Goal: Task Accomplishment & Management: Use online tool/utility

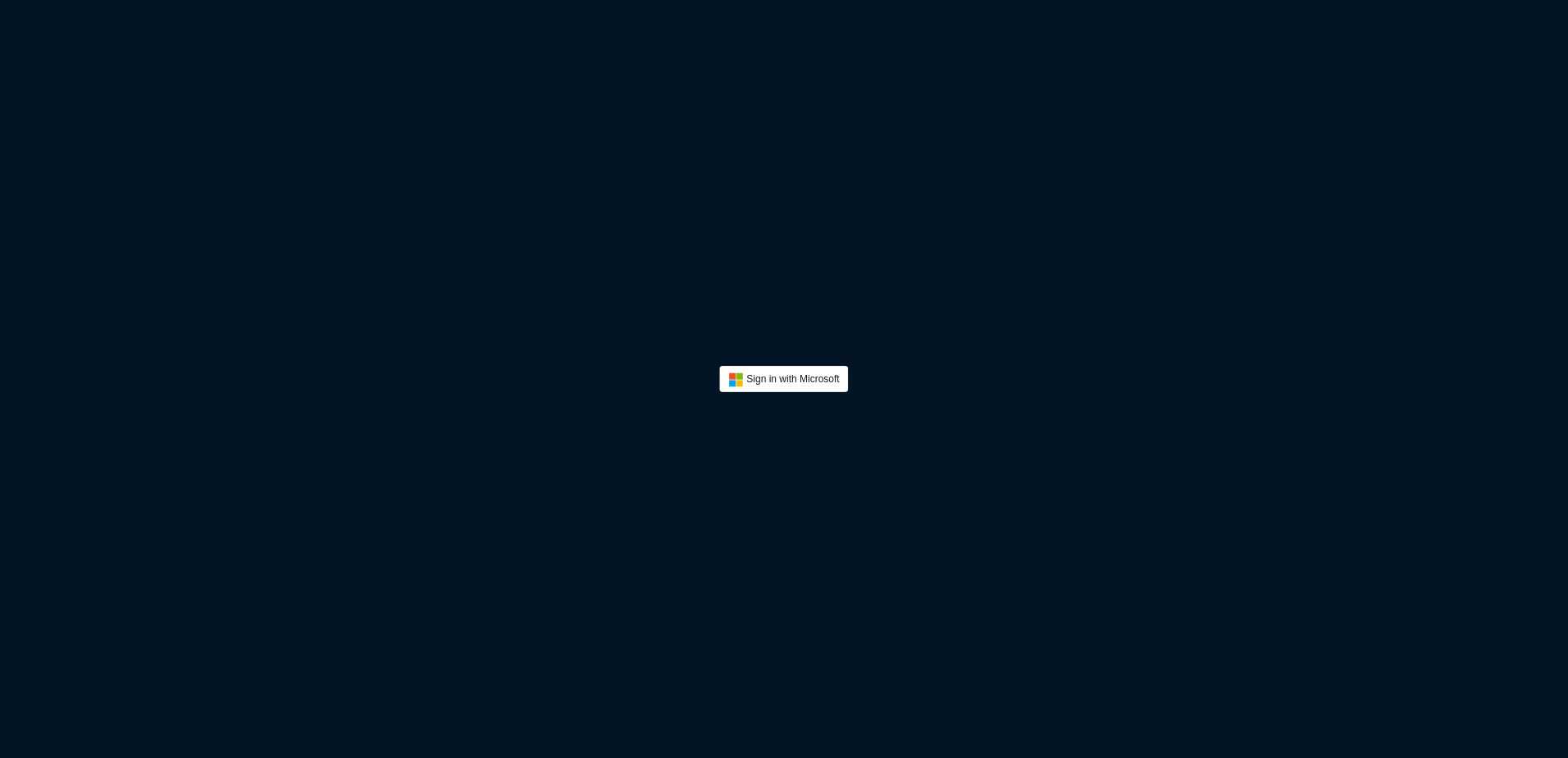
click at [979, 262] on div "Sign in with Microsoft" at bounding box center [784, 379] width 1568 height 758
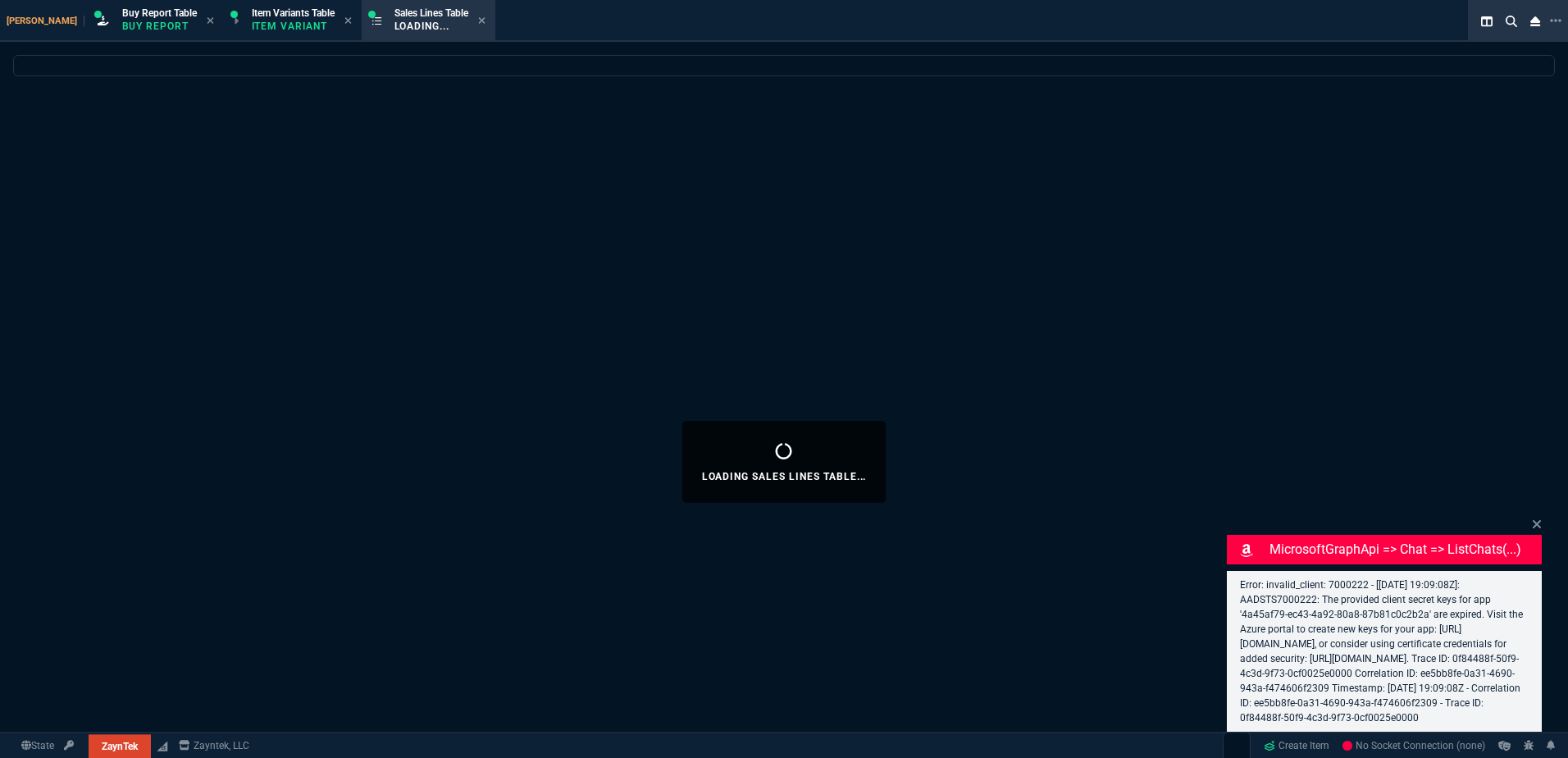
select select "1: BROV"
select select
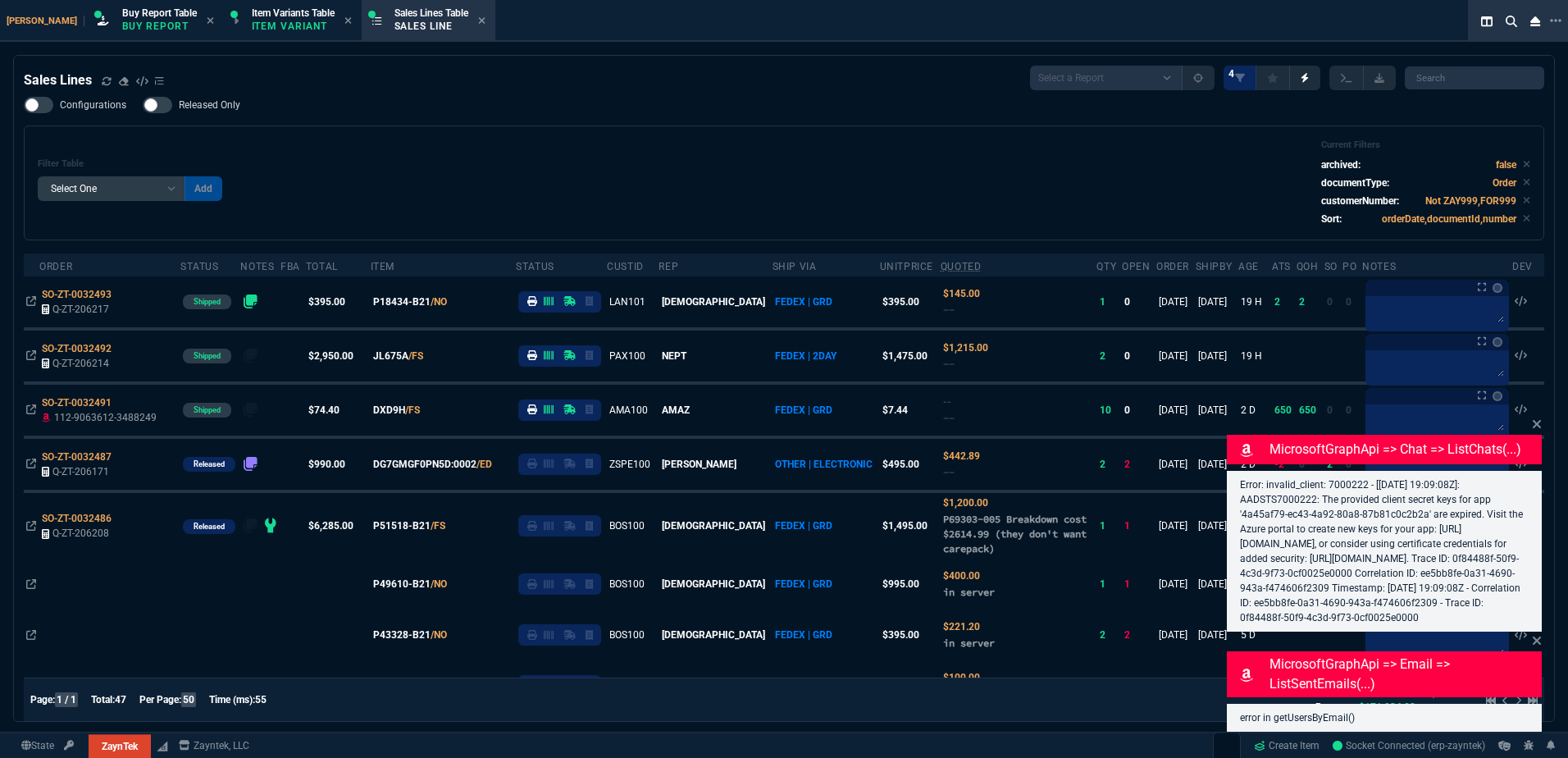
click at [795, 132] on div "Filter Table Select One Add Filter () Age () ATS () Cond (itemVariantCode) Cust…" at bounding box center [784, 182] width 1521 height 115
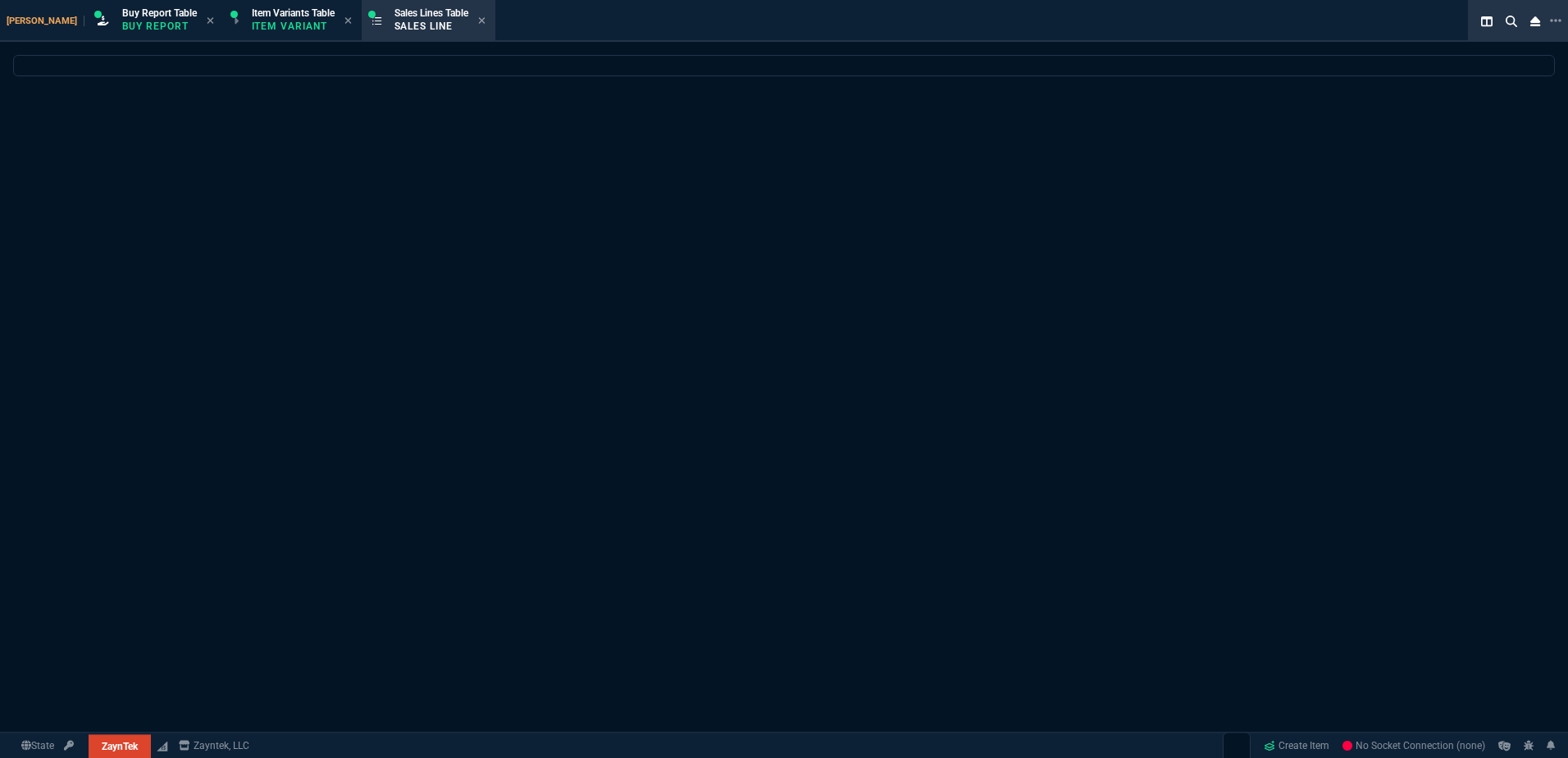
select select "1: BROV"
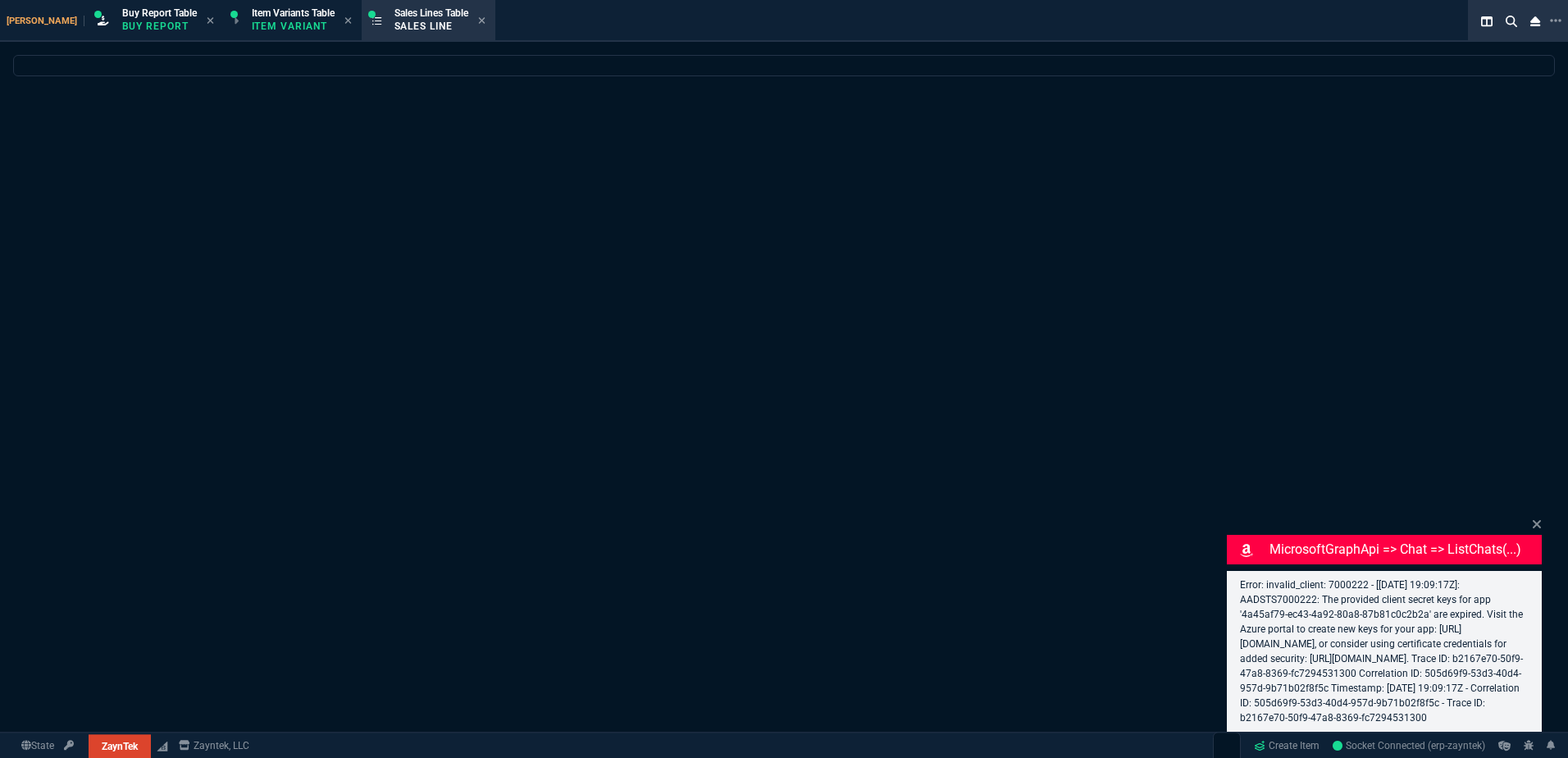
select select
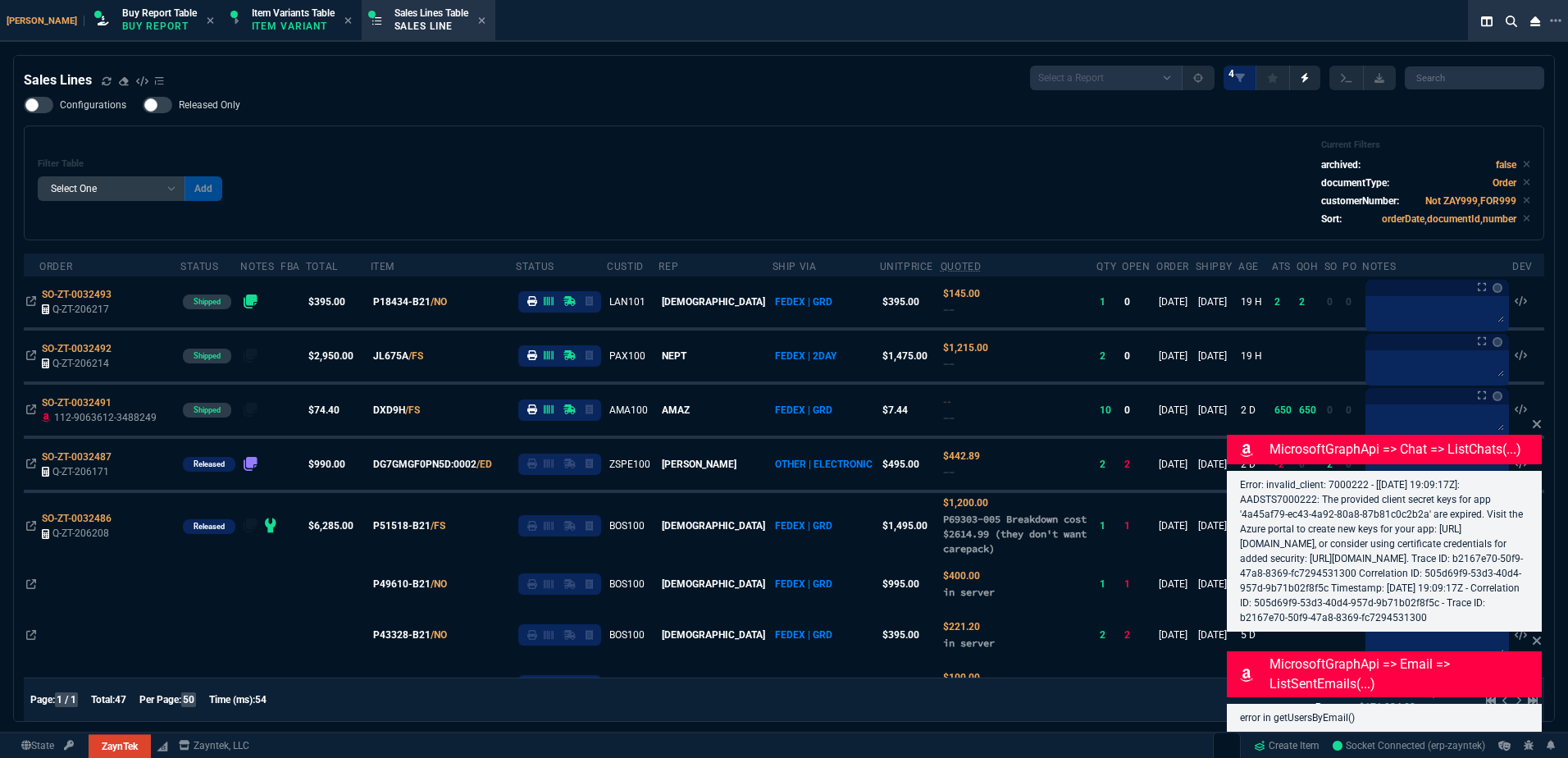
click at [795, 132] on div "Filter Table Select One Add Filter () Age () ATS () Cond (itemVariantCode) Cust…" at bounding box center [784, 182] width 1521 height 115
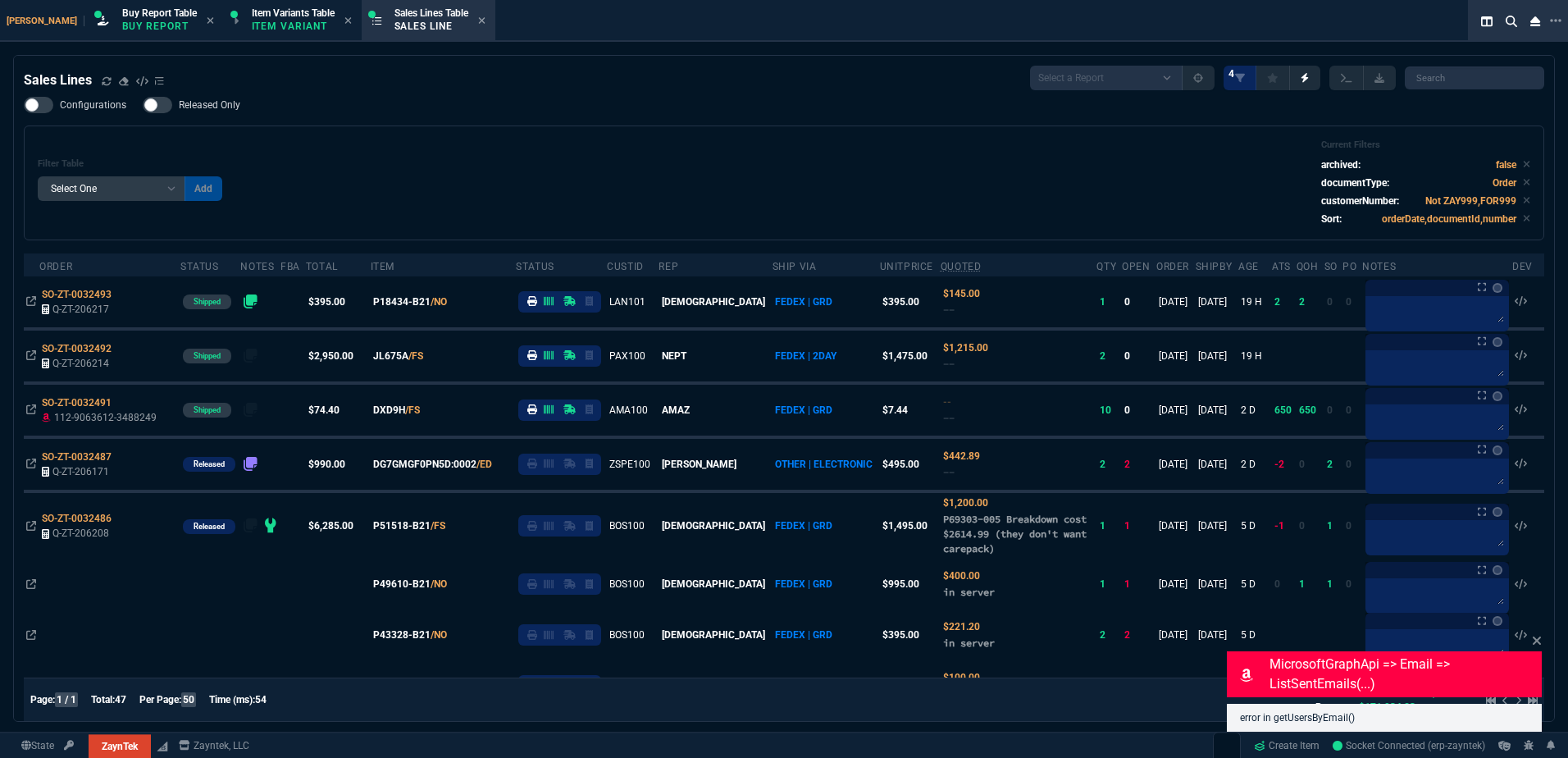
click at [607, 168] on div "Filter Table Select One Add Filter () Age () ATS () Cond (itemVariantCode) Cust…" at bounding box center [784, 183] width 1493 height 87
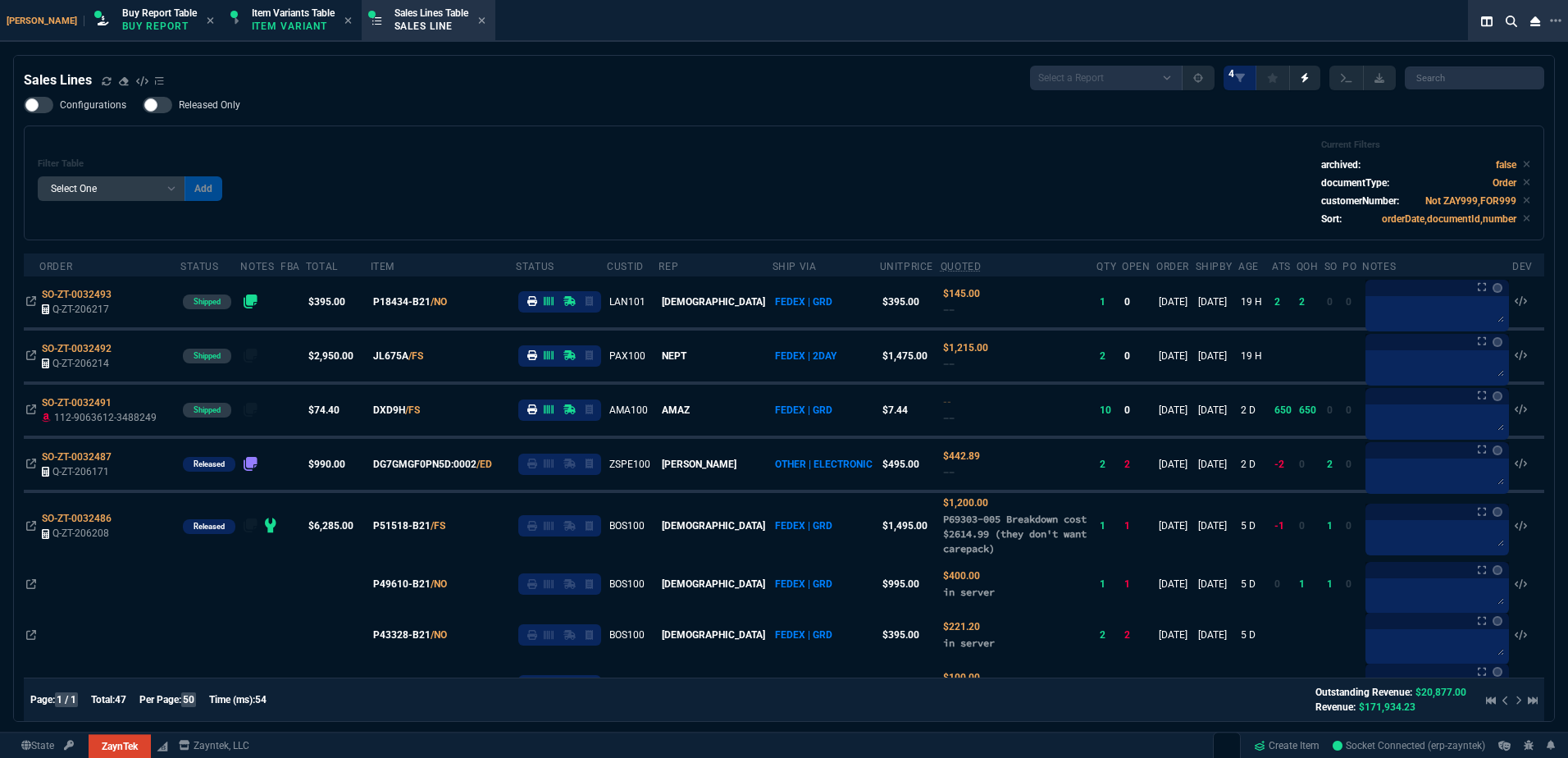
click at [366, 144] on div "Filter Table Select One Add Filter () Age () ATS () Cond (itemVariantCode) Cust…" at bounding box center [784, 183] width 1493 height 87
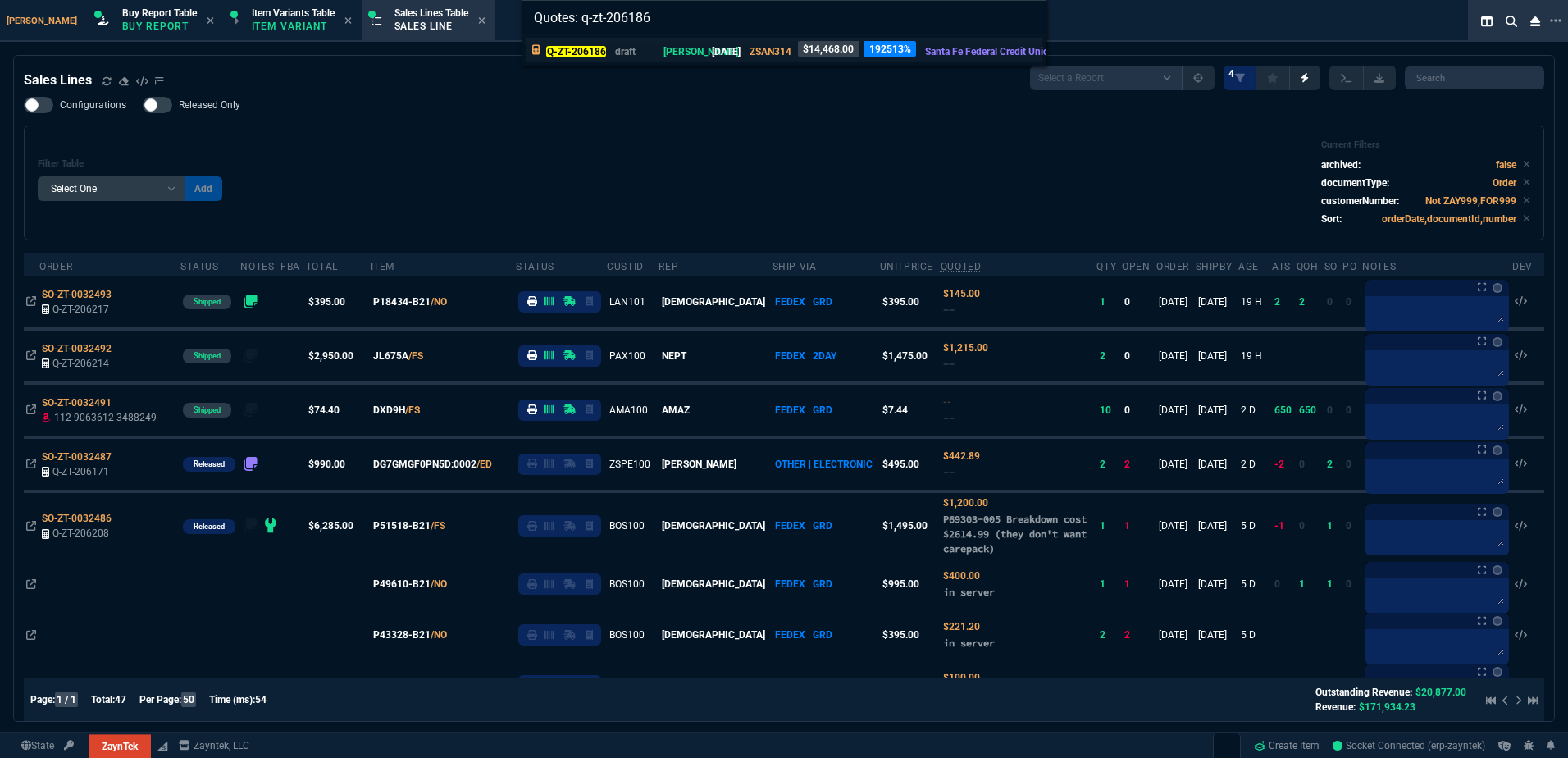
type input "Quotes: q-zt-206186"
click at [641, 51] on p "draft" at bounding box center [634, 52] width 39 height 15
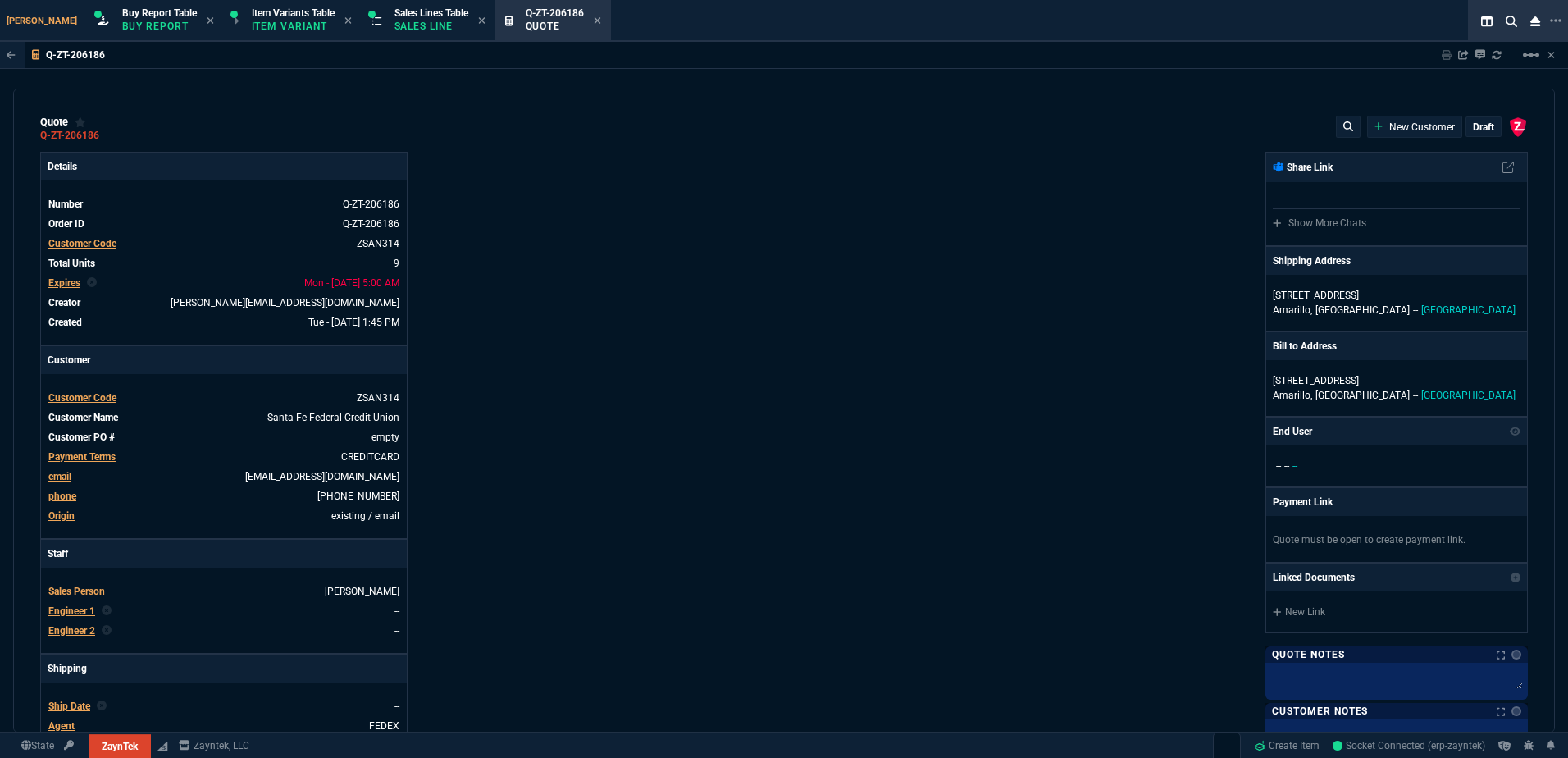
type input "12"
type input "744"
type input "22"
type input "200"
type input "3671"
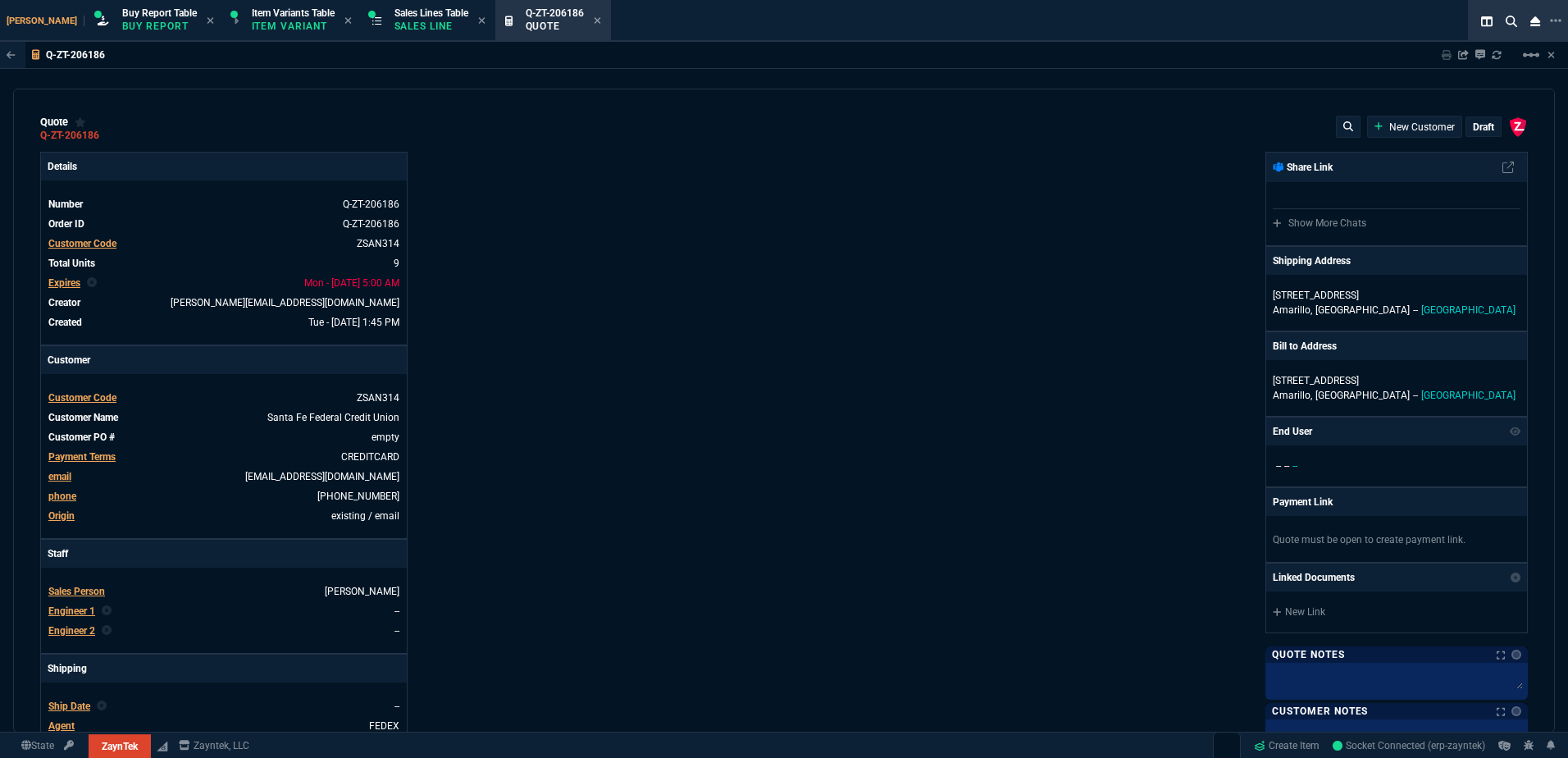
type input "25"
type input "645"
type input "11"
type input "14"
type input "195"
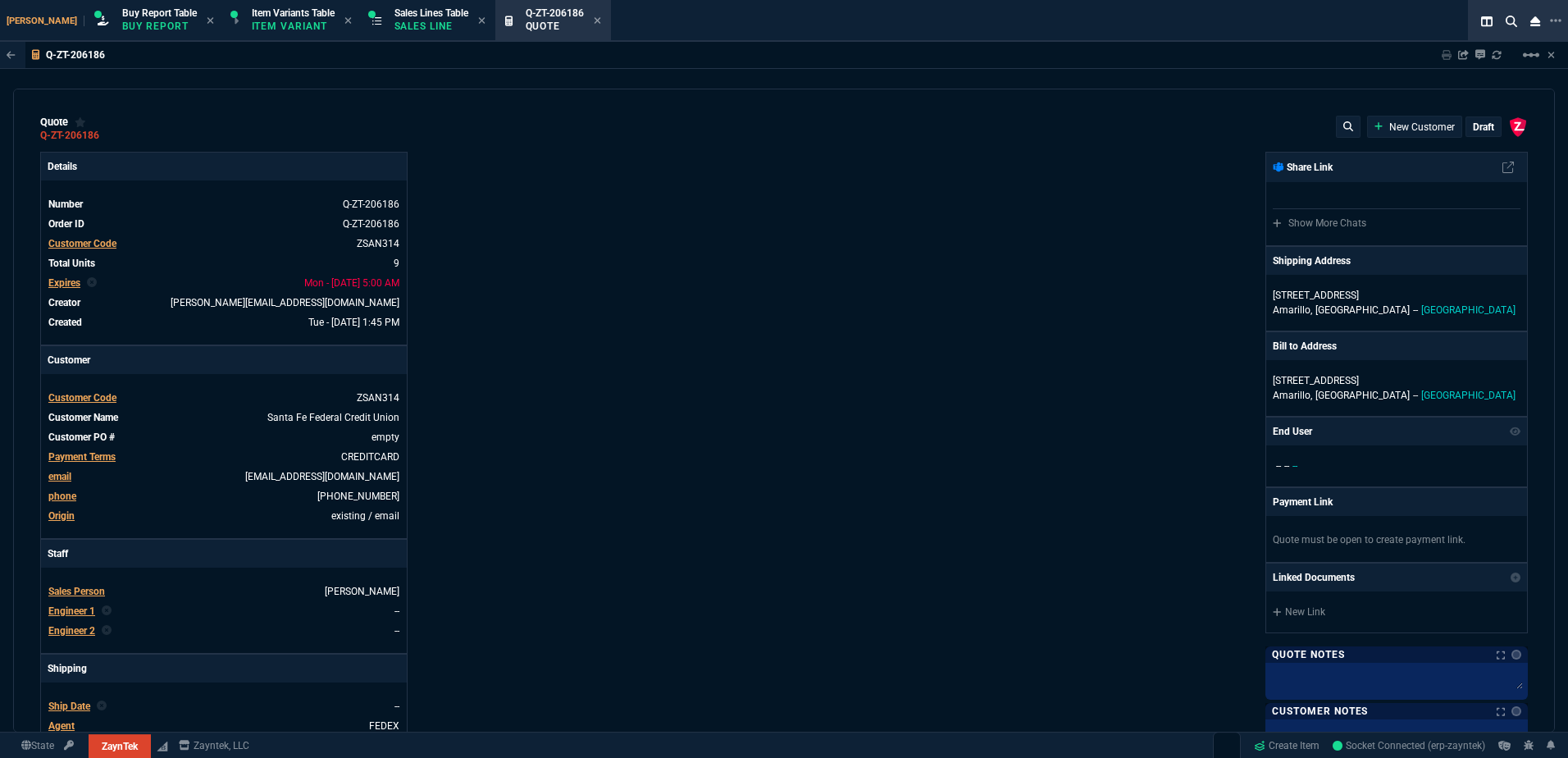
type input "0"
type input "12"
type input "117"
type input "57"
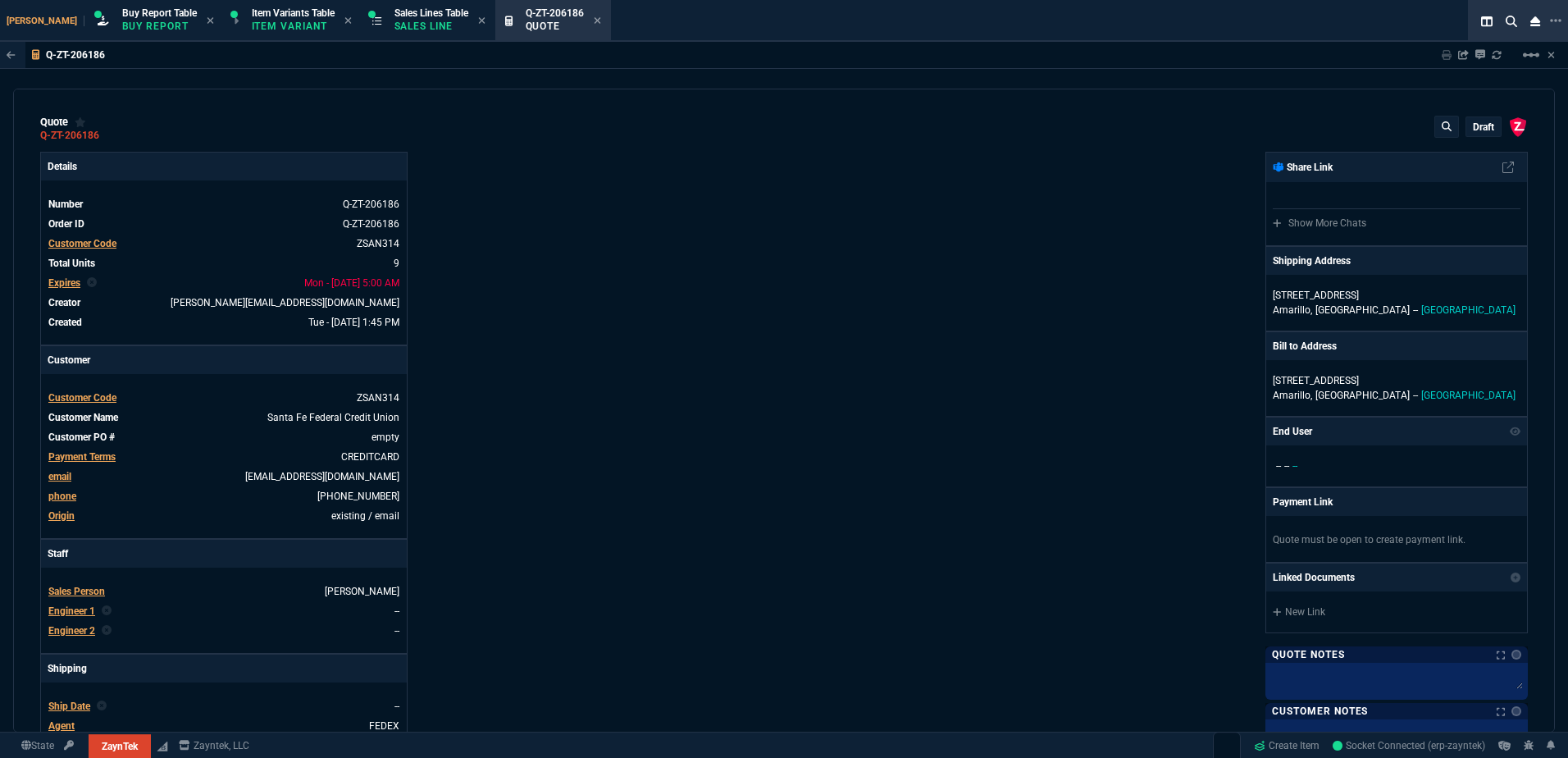
type input "76"
type input "64"
type input "34"
type input "51"
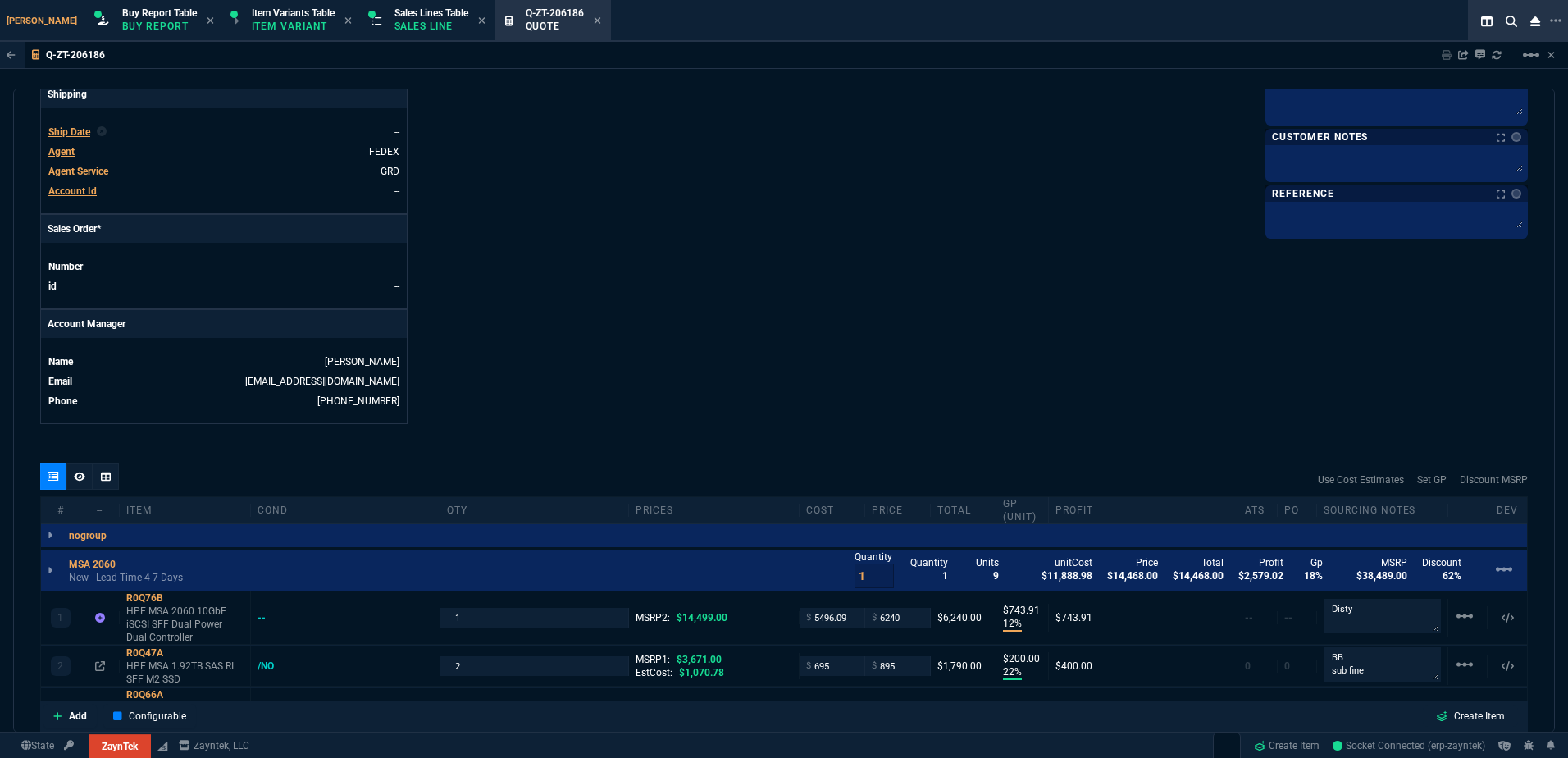
scroll to position [821, 0]
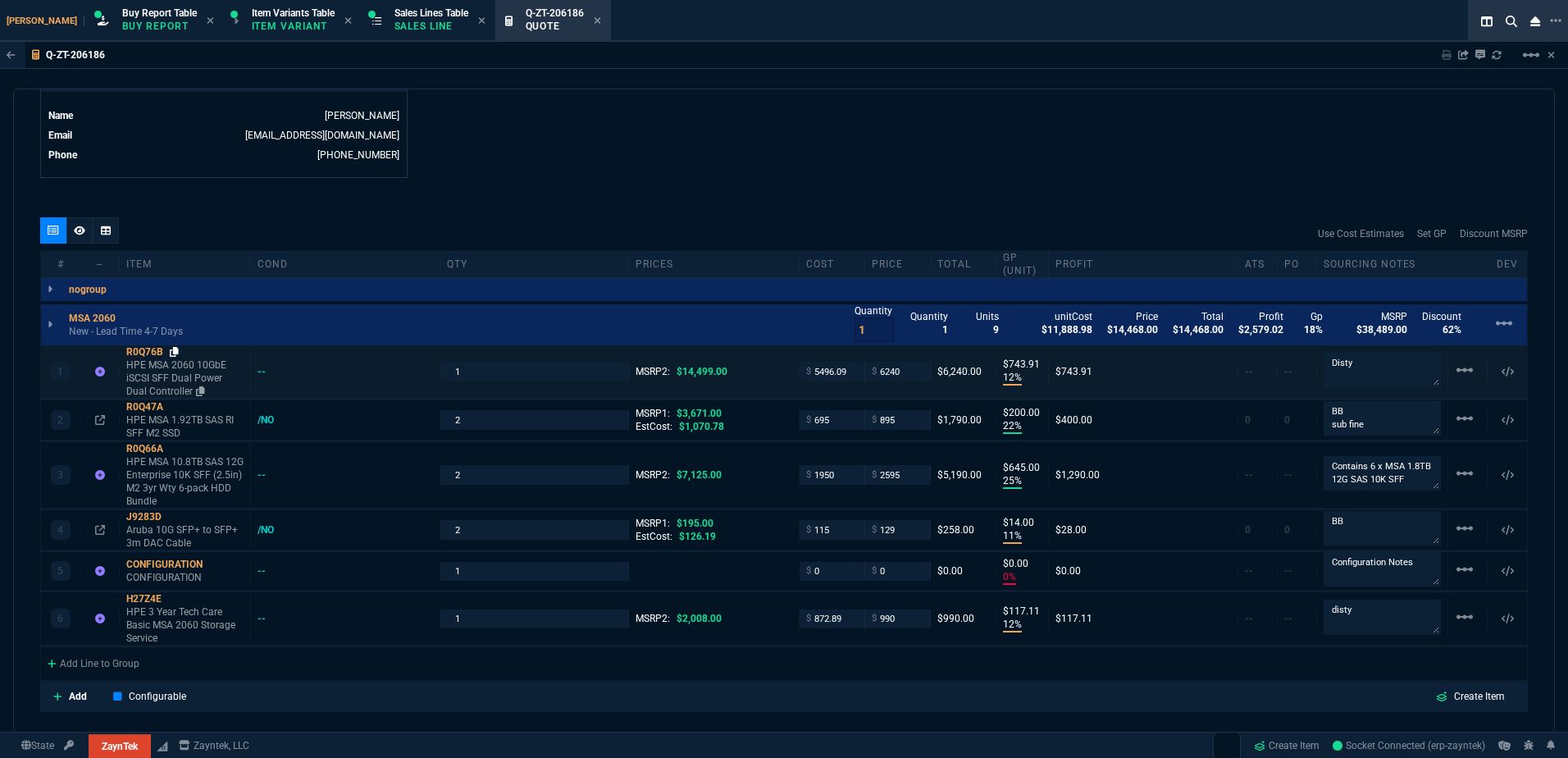
click at [177, 351] on icon at bounding box center [174, 351] width 9 height 9
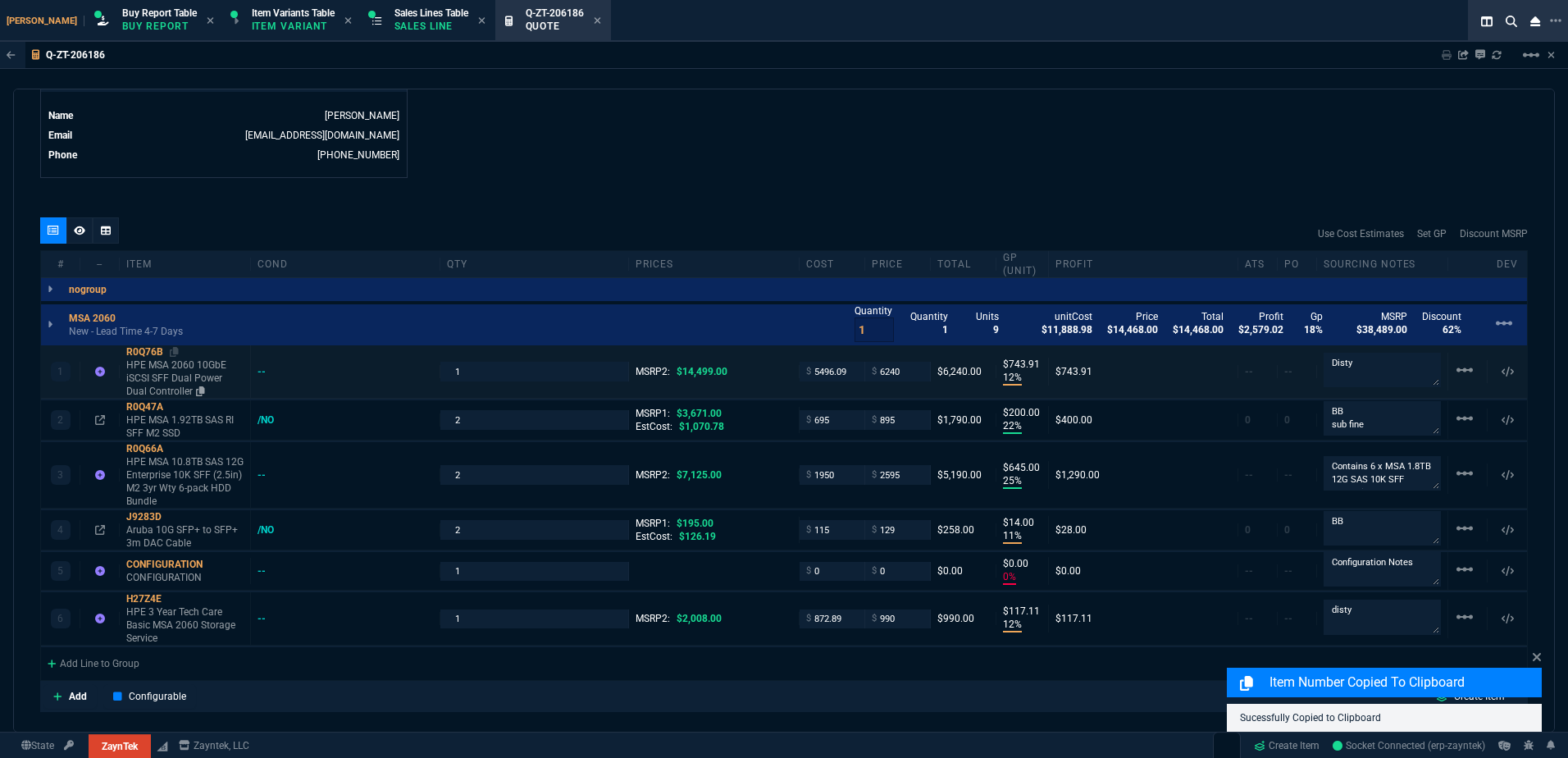
click at [160, 370] on p "HPE MSA 2060 10GbE iSCSI SFF Dual Power Dual Controller" at bounding box center [184, 377] width 117 height 39
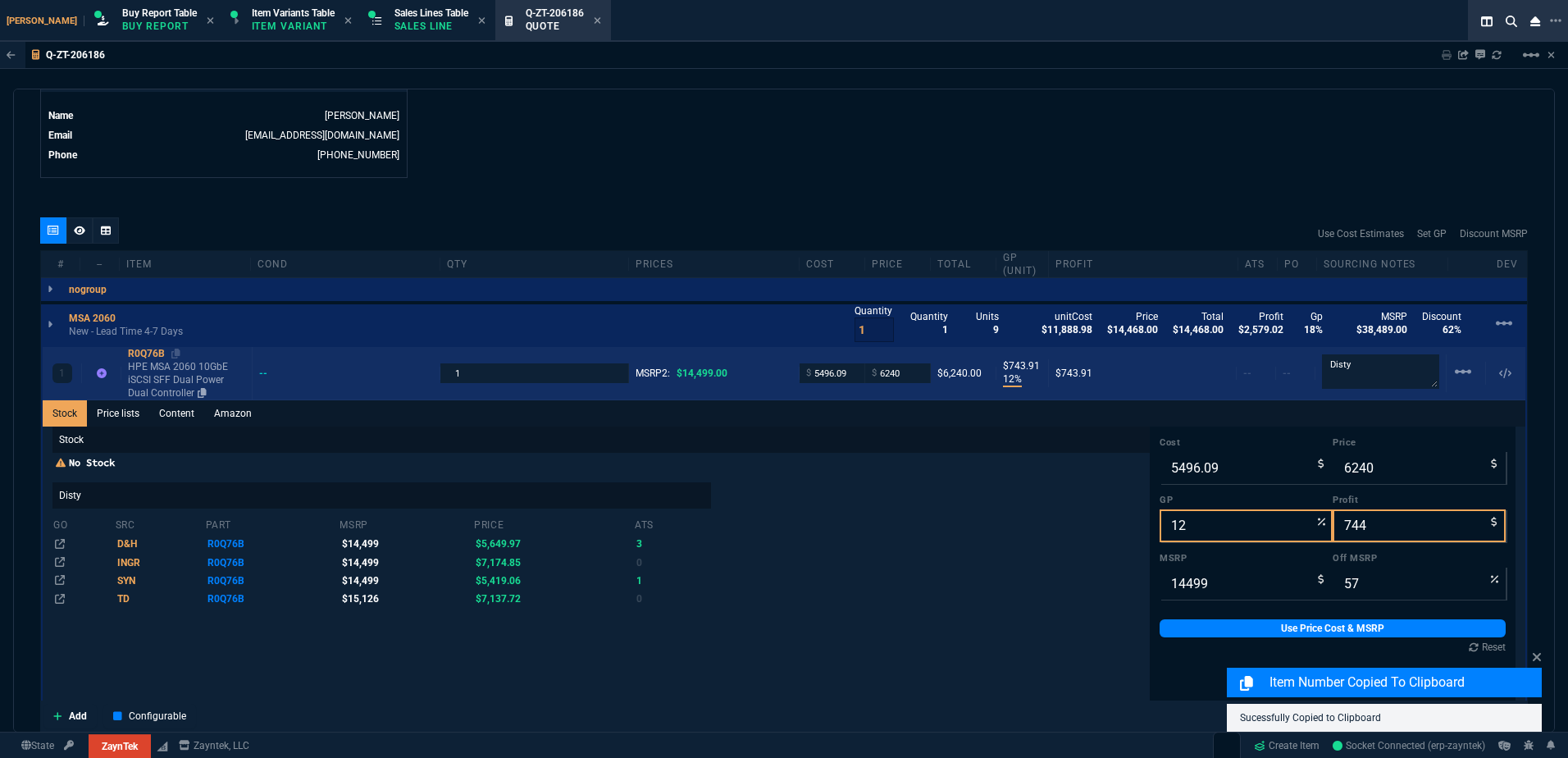
click at [142, 370] on p "HPE MSA 2060 10GbE iSCSI SFF Dual Power Dual Controller" at bounding box center [186, 379] width 117 height 39
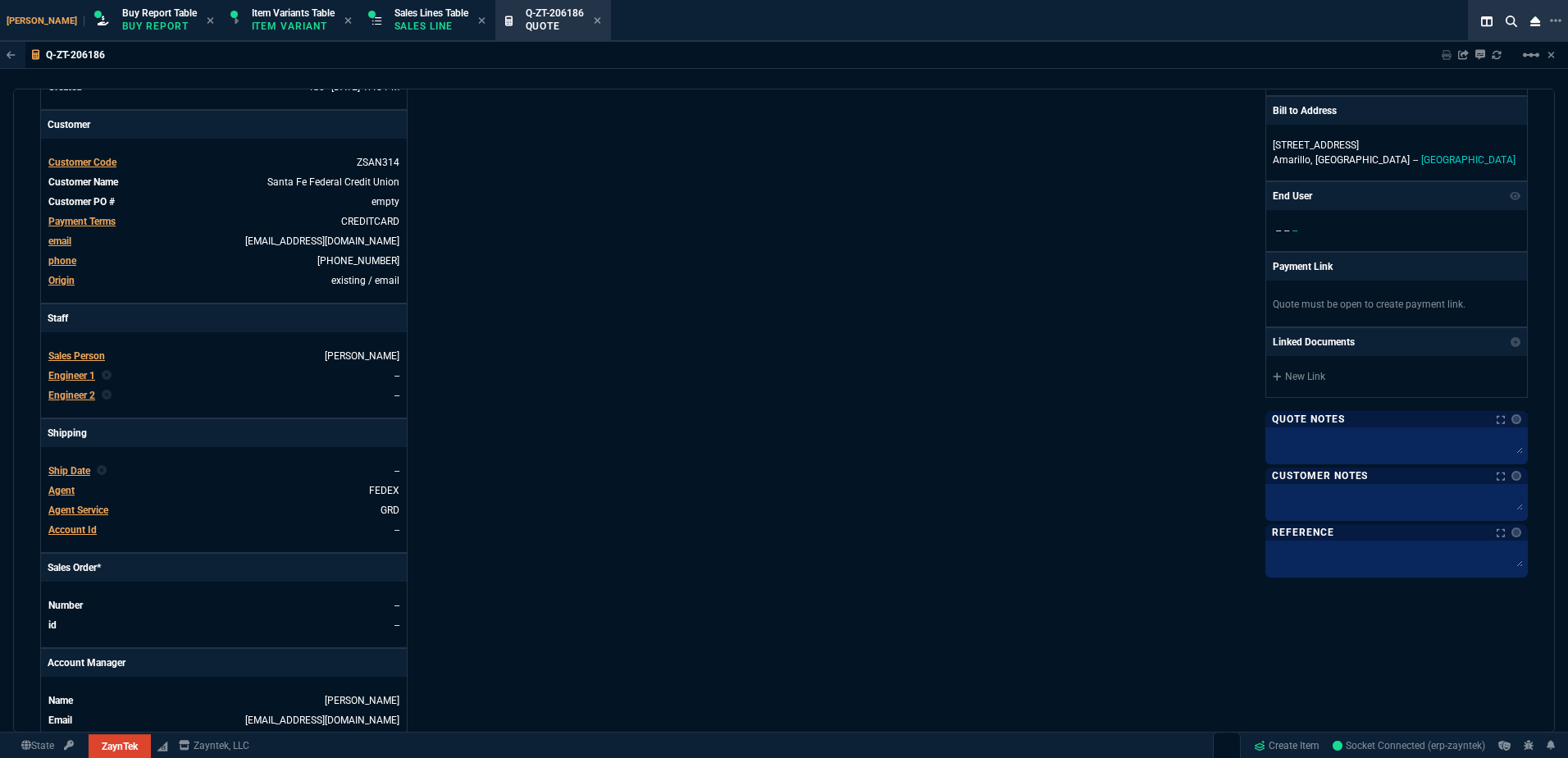
scroll to position [207, 0]
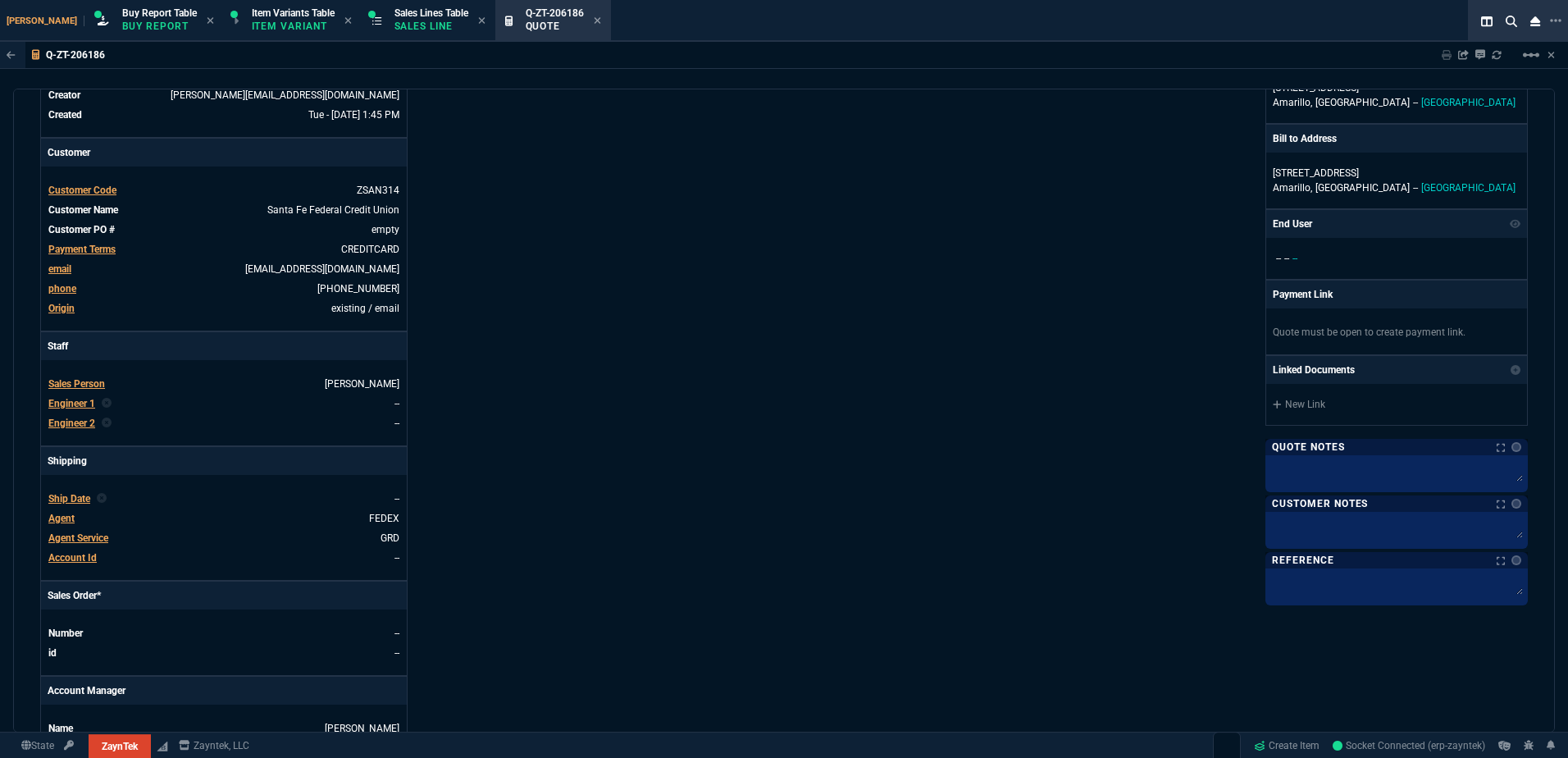
click at [396, 20] on p "Sales Line" at bounding box center [431, 27] width 74 height 13
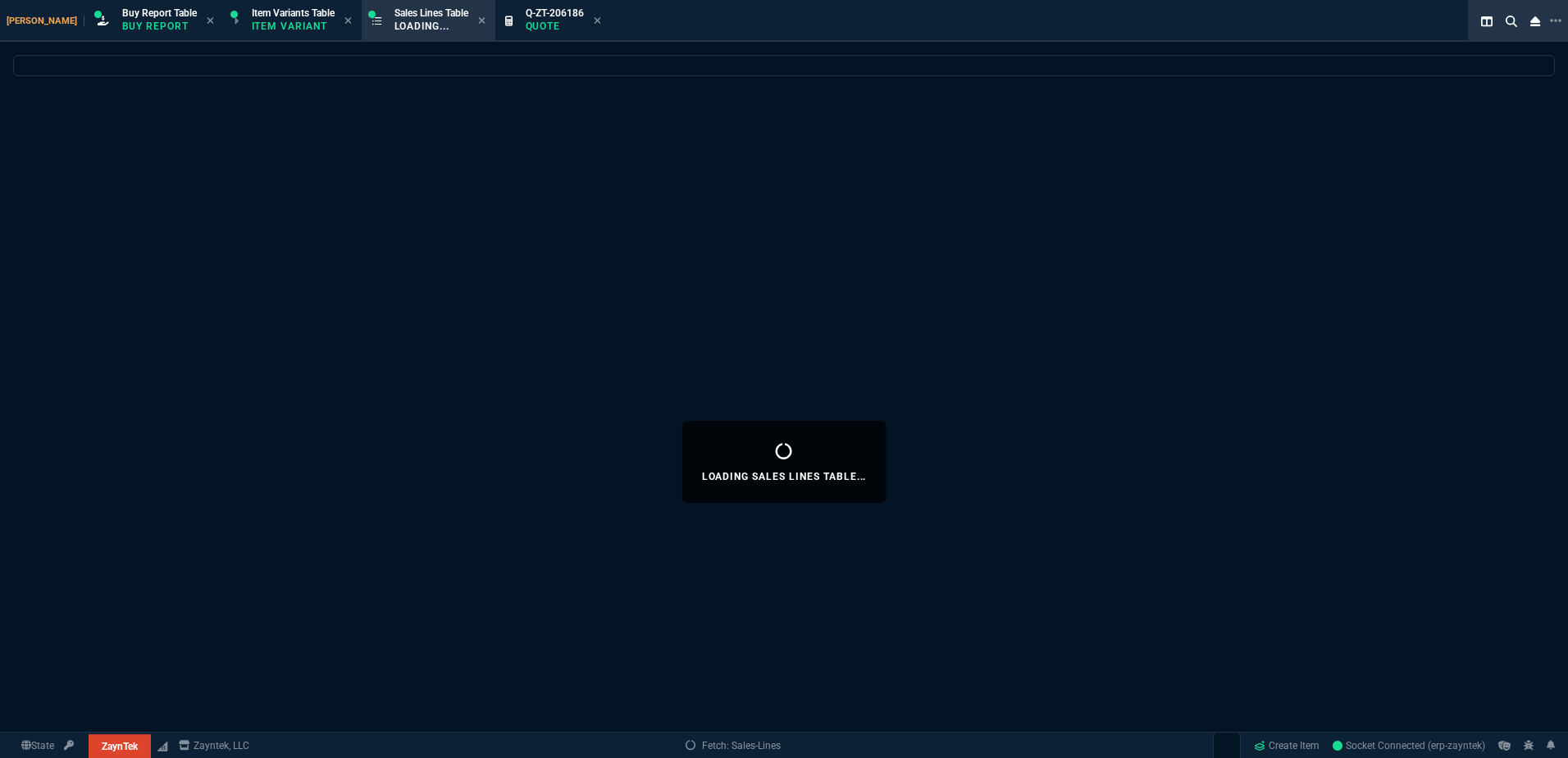
drag, startPoint x: 569, startPoint y: 25, endPoint x: 631, endPoint y: 96, distance: 94.3
click at [594, 25] on icon at bounding box center [597, 20] width 8 height 9
select select
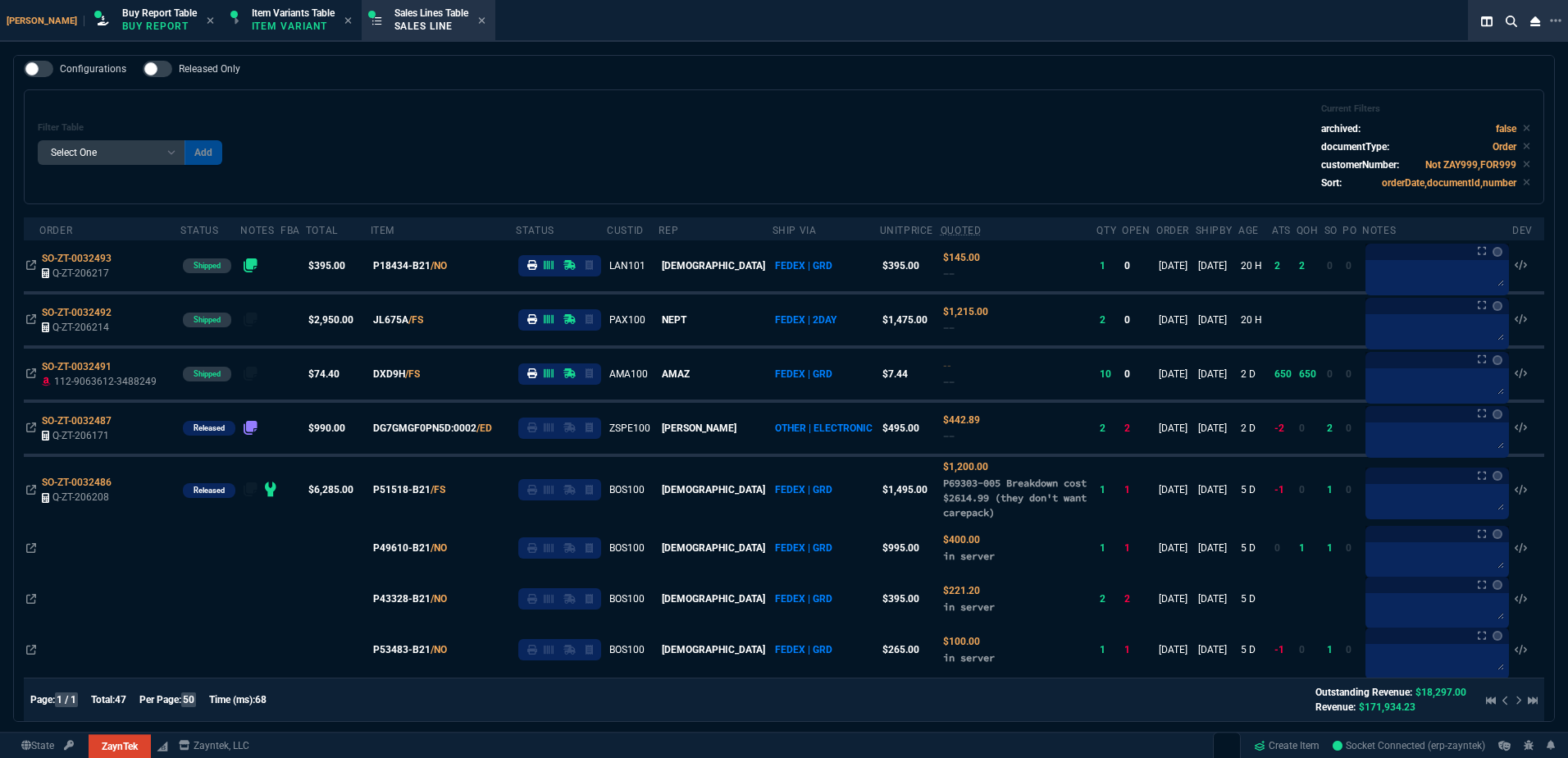
scroll to position [0, 0]
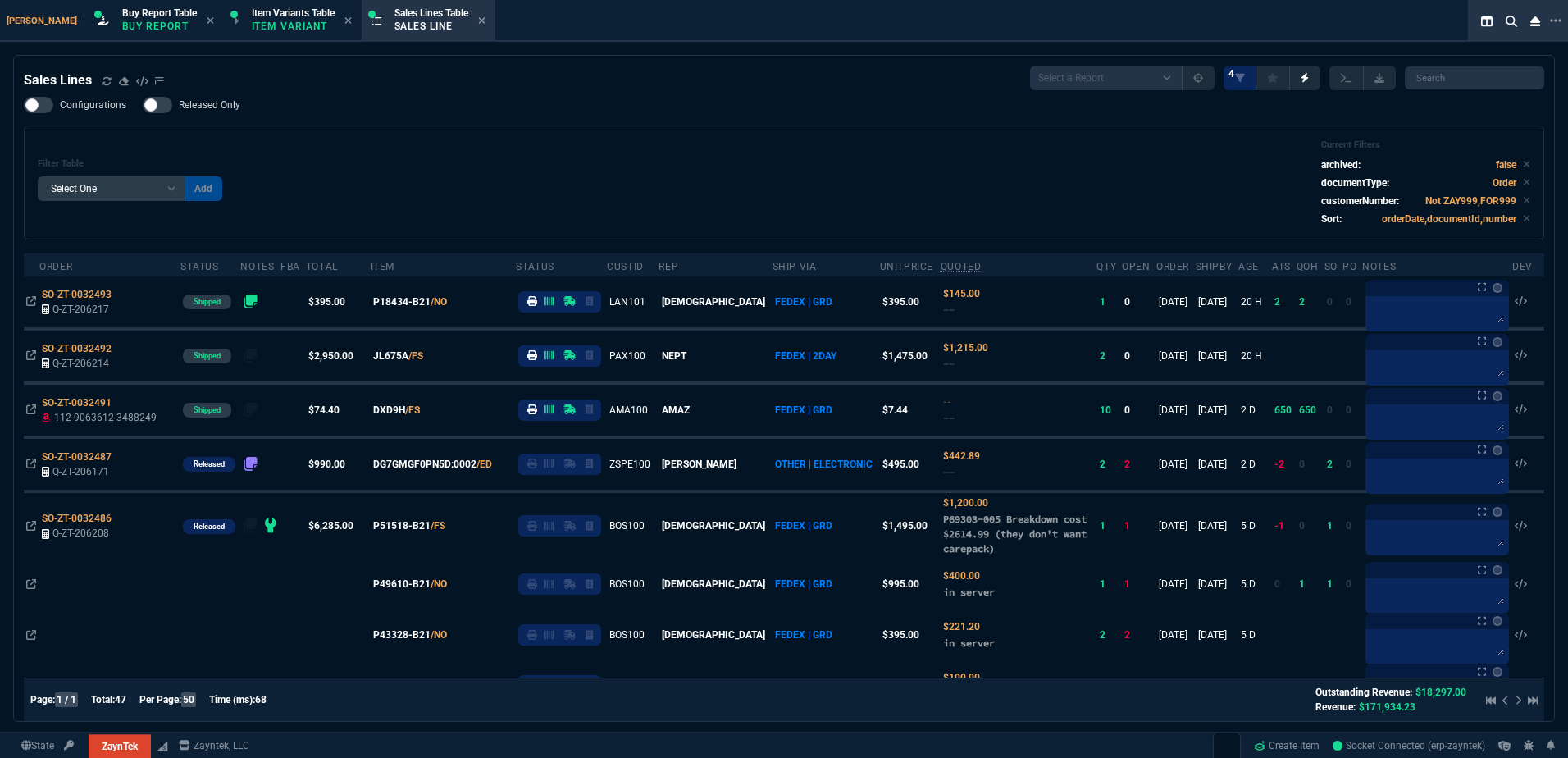
click at [610, 165] on div "Filter Table Select One Add Filter () Age () ATS () Cond (itemVariantCode) Cust…" at bounding box center [784, 183] width 1493 height 87
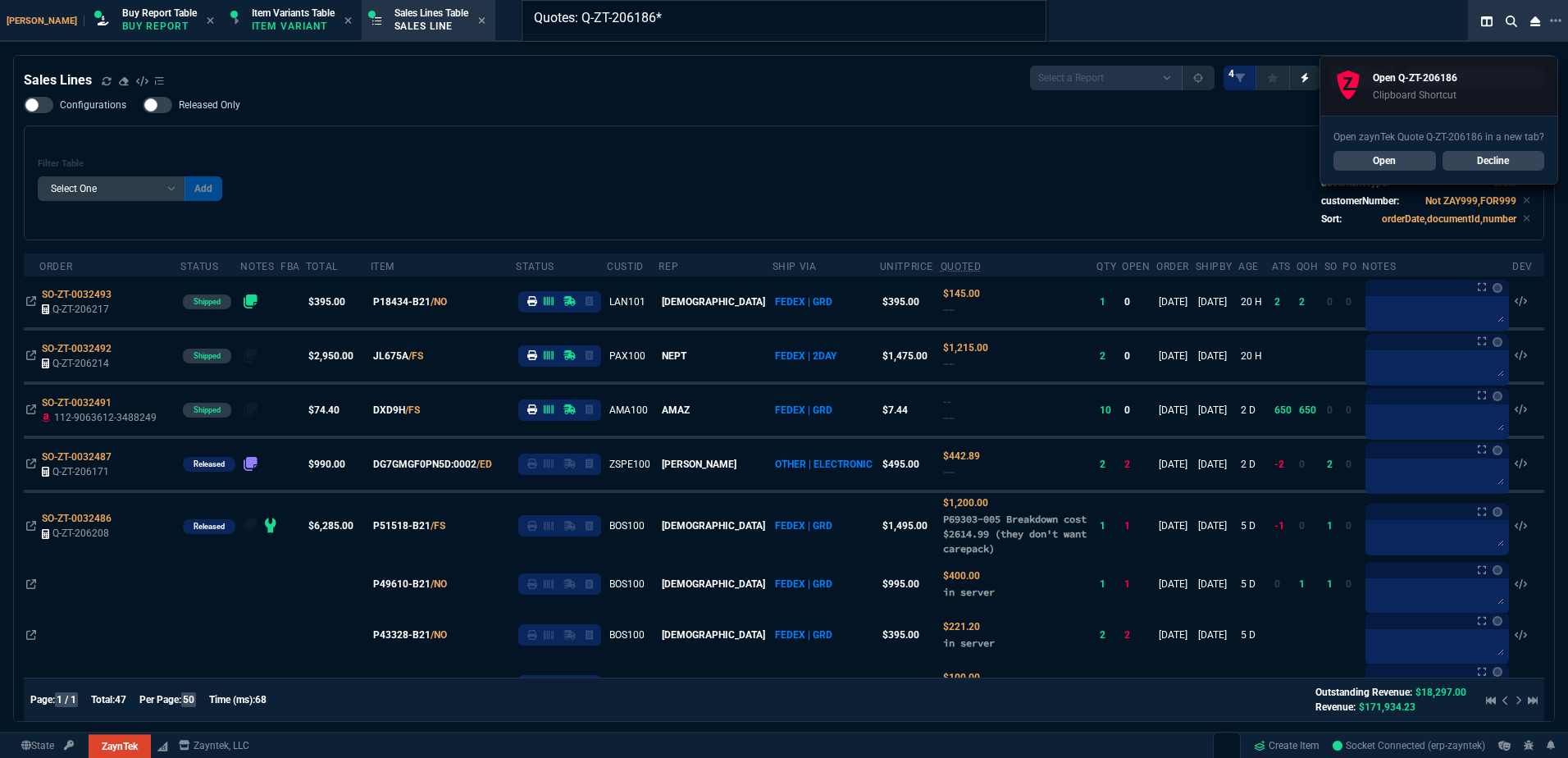
type input "Quotes: Q-ZT-206186"
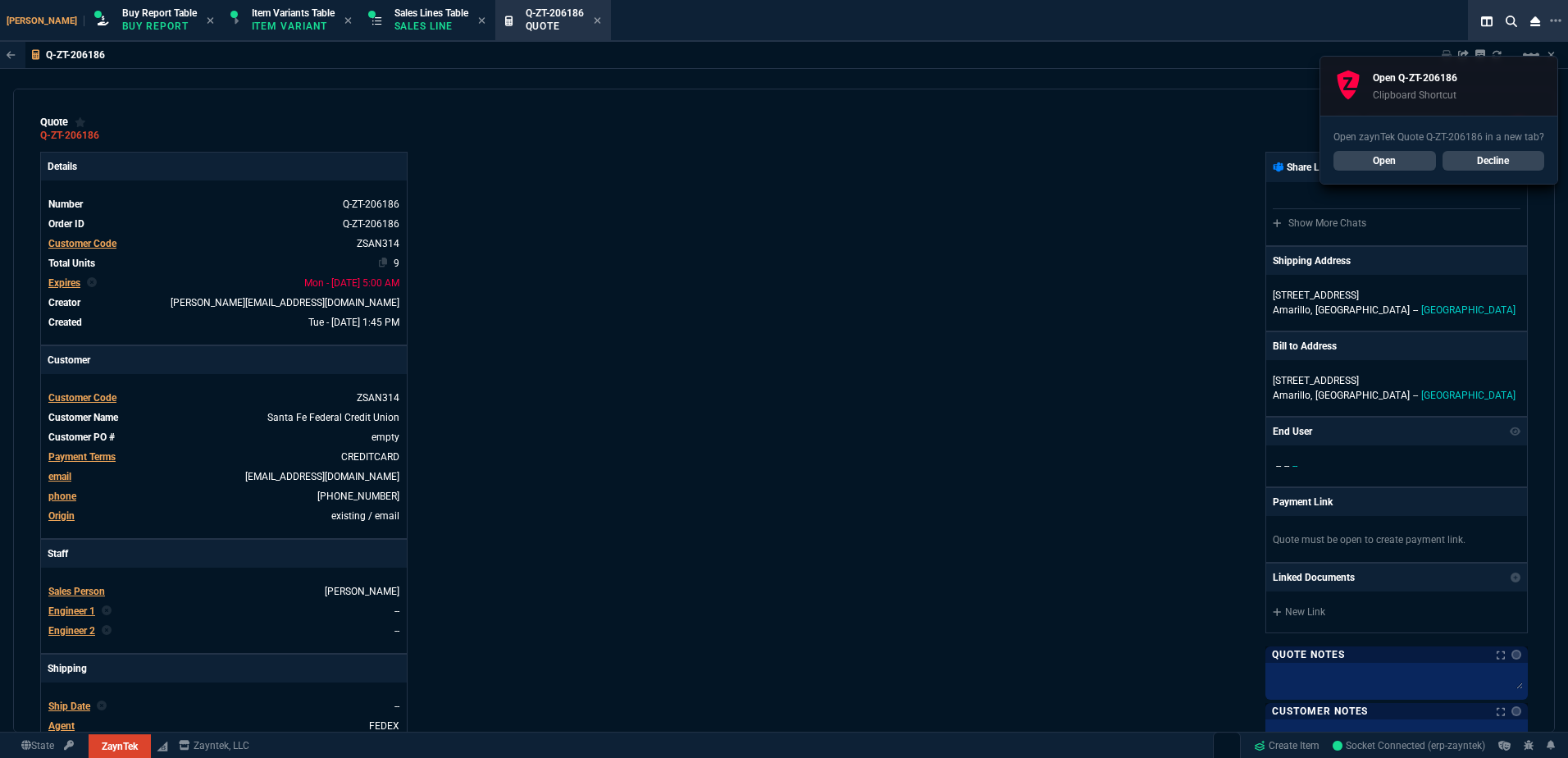
type input "12"
type input "744"
type input "22"
type input "200"
type input "3671"
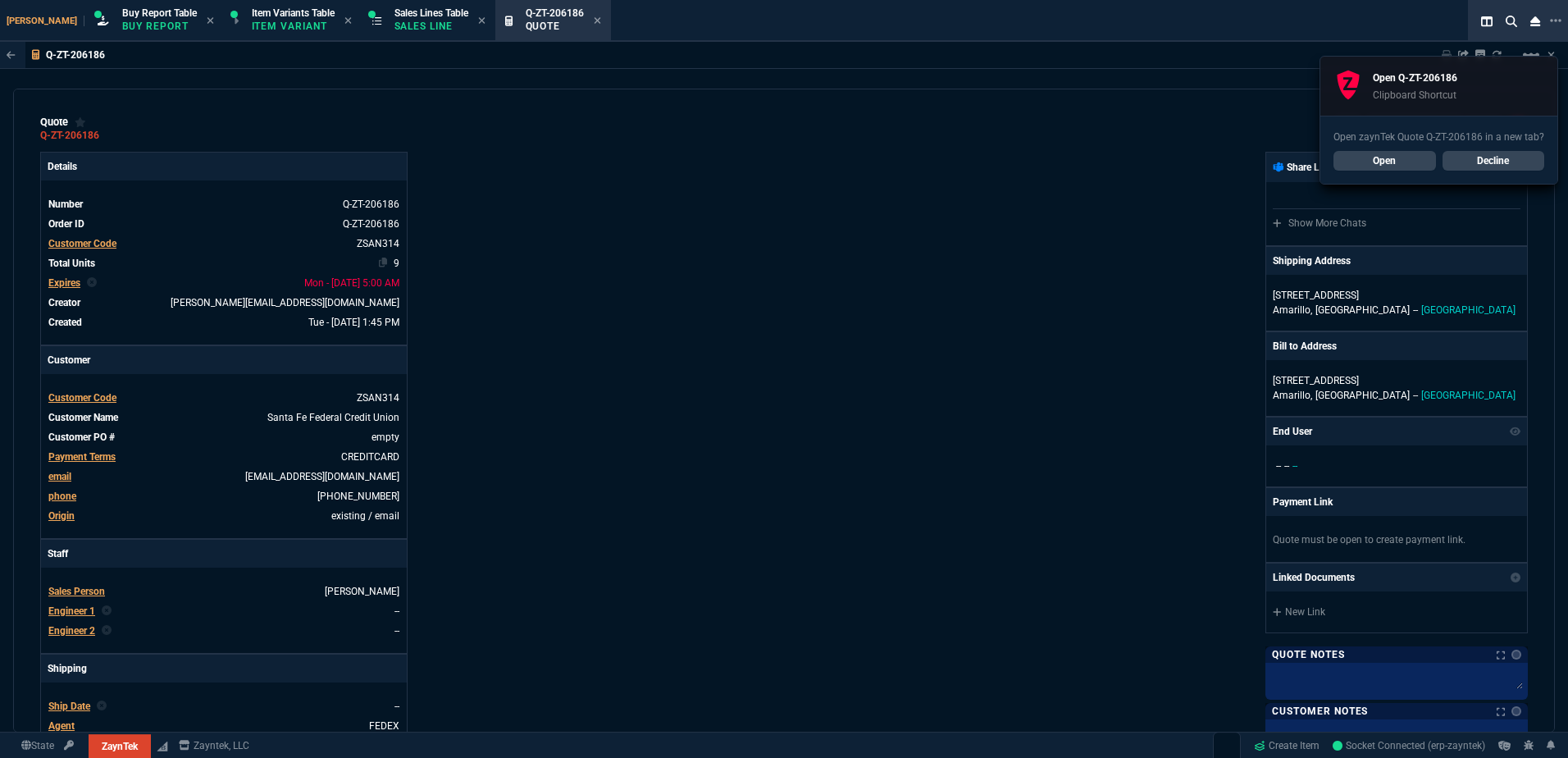
type input "25"
type input "645"
type input "11"
type input "14"
type input "195"
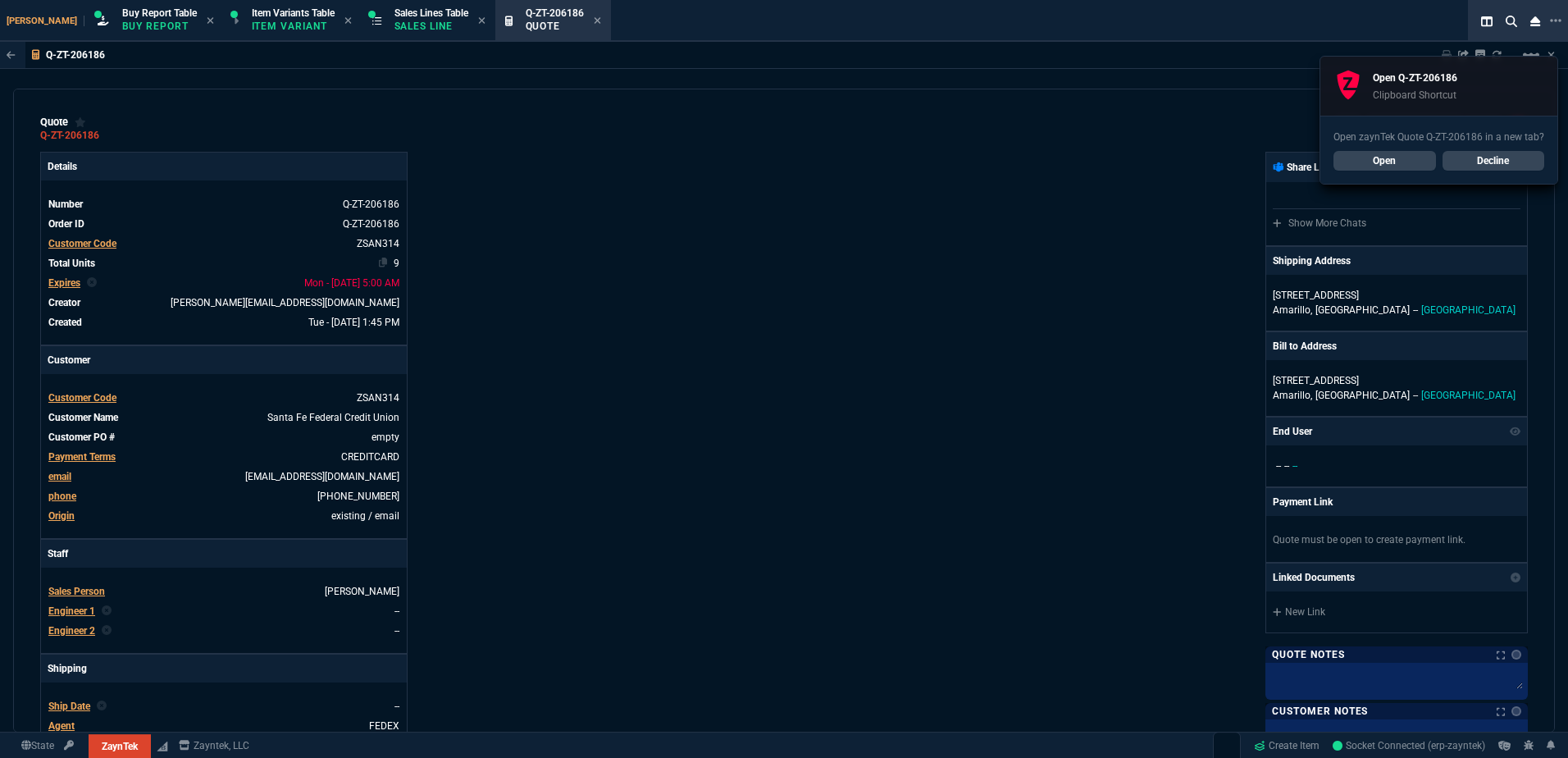
type input "0"
type input "12"
type input "117"
type input "57"
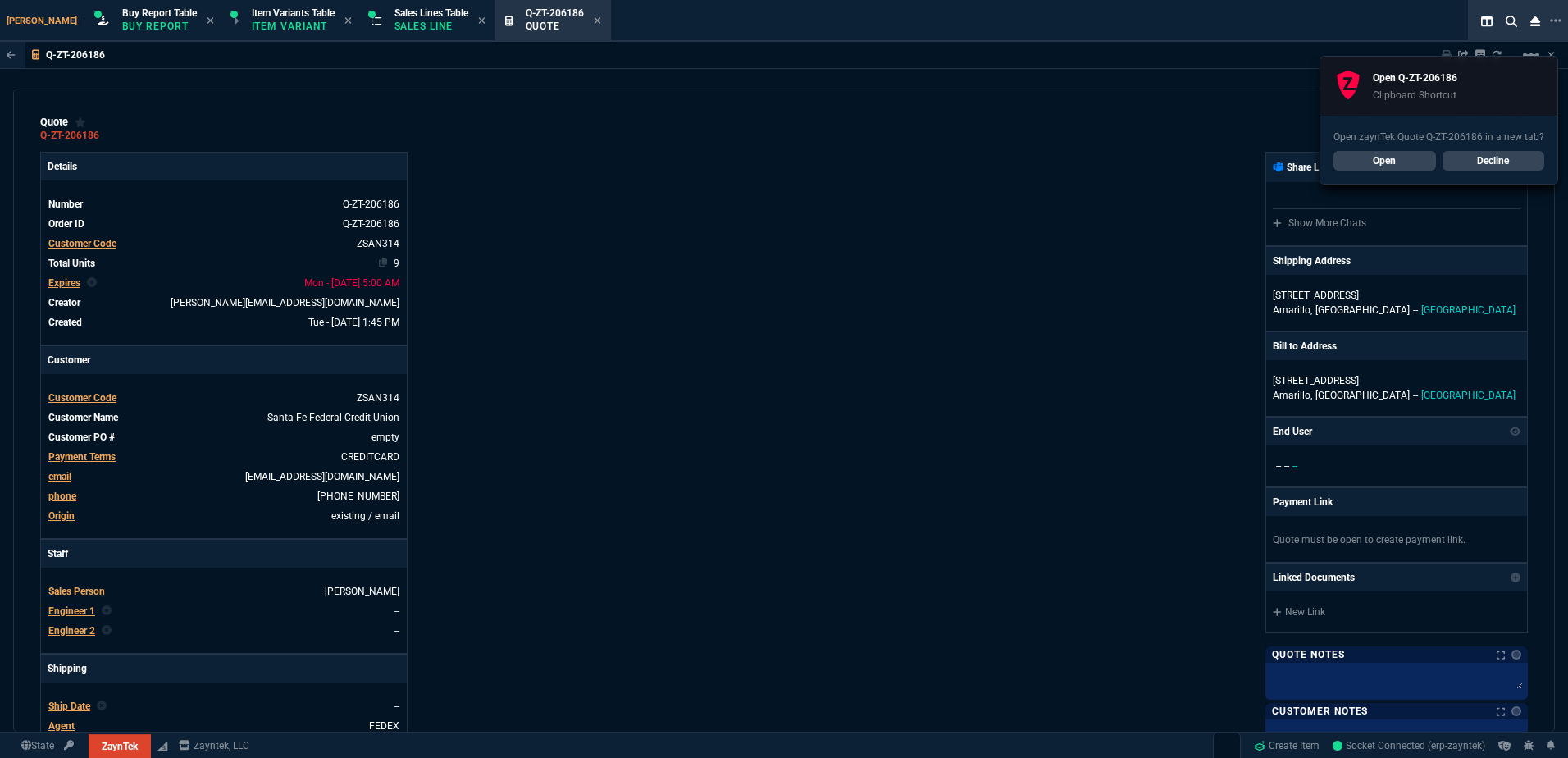
type input "76"
type input "64"
type input "34"
type input "51"
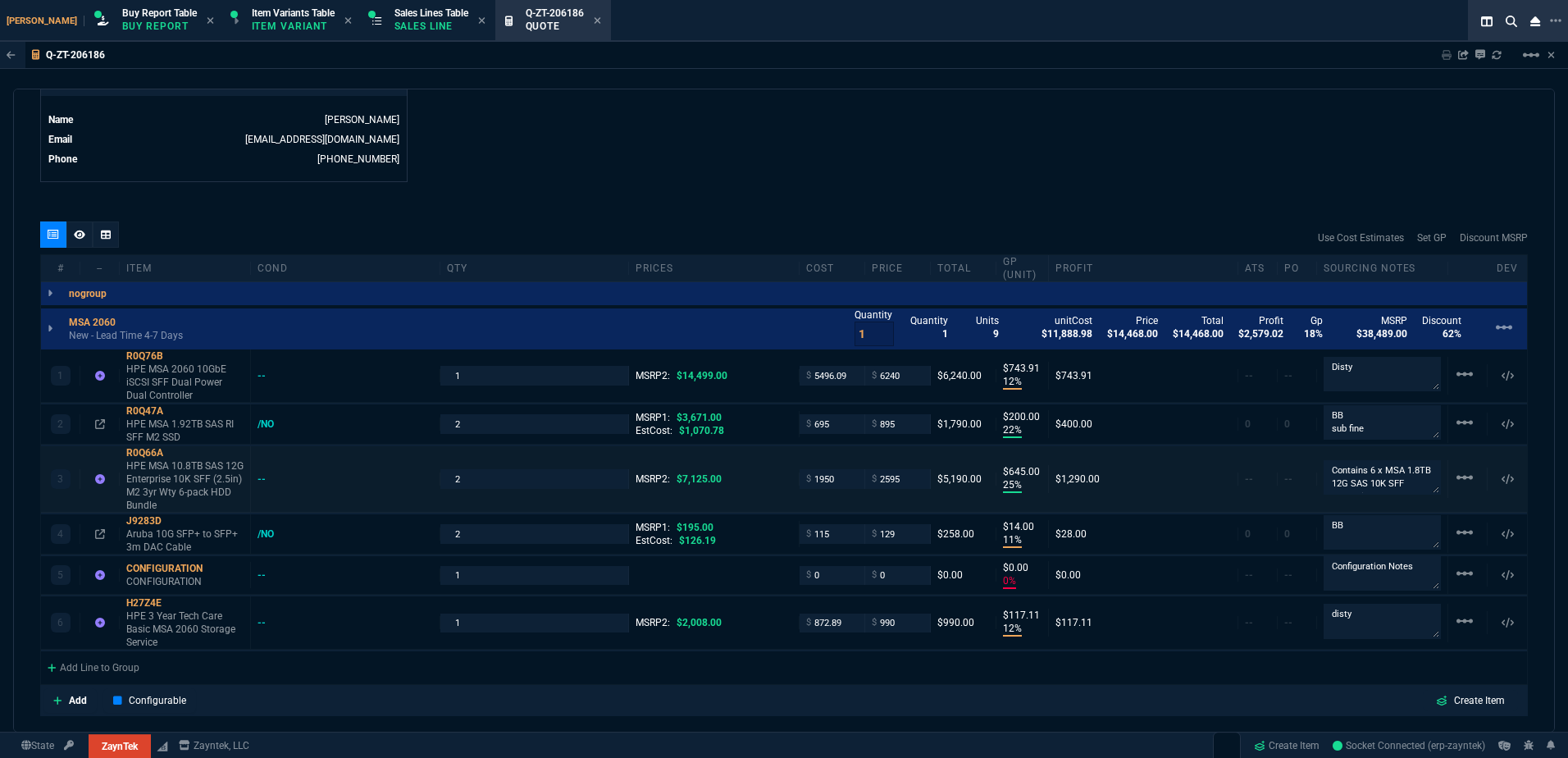
scroll to position [902, 0]
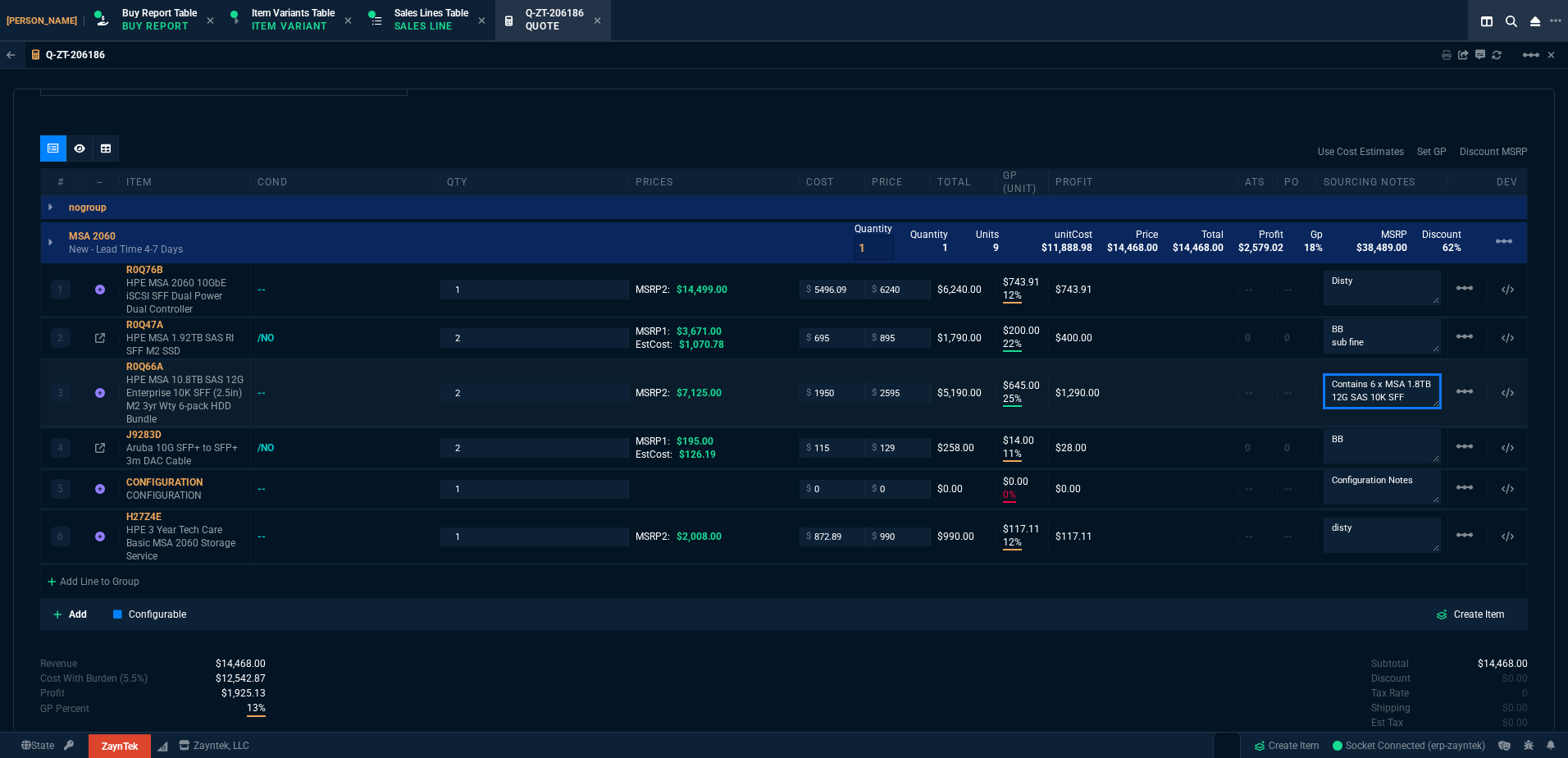
click at [1371, 394] on textarea "Contains 6 x MSA 1.8TB 12G SAS 10K SFF Enterprise HDDs R0Q56A" at bounding box center [1382, 391] width 117 height 34
click at [1361, 413] on textarea "Contains 6 x MSA 1.8TB 12G SAS 10K SFF Enterprise HDDs R0Q56A" at bounding box center [1382, 391] width 117 height 59
drag, startPoint x: 1350, startPoint y: 416, endPoint x: 1303, endPoint y: 412, distance: 47.2
click at [1303, 412] on div "3 R0Q66A HPE MSA 10.8TB SAS 12G Enterprise 10K SFF (2.5in) M2 3yr Wty 6-pack HD…" at bounding box center [784, 393] width 1486 height 66
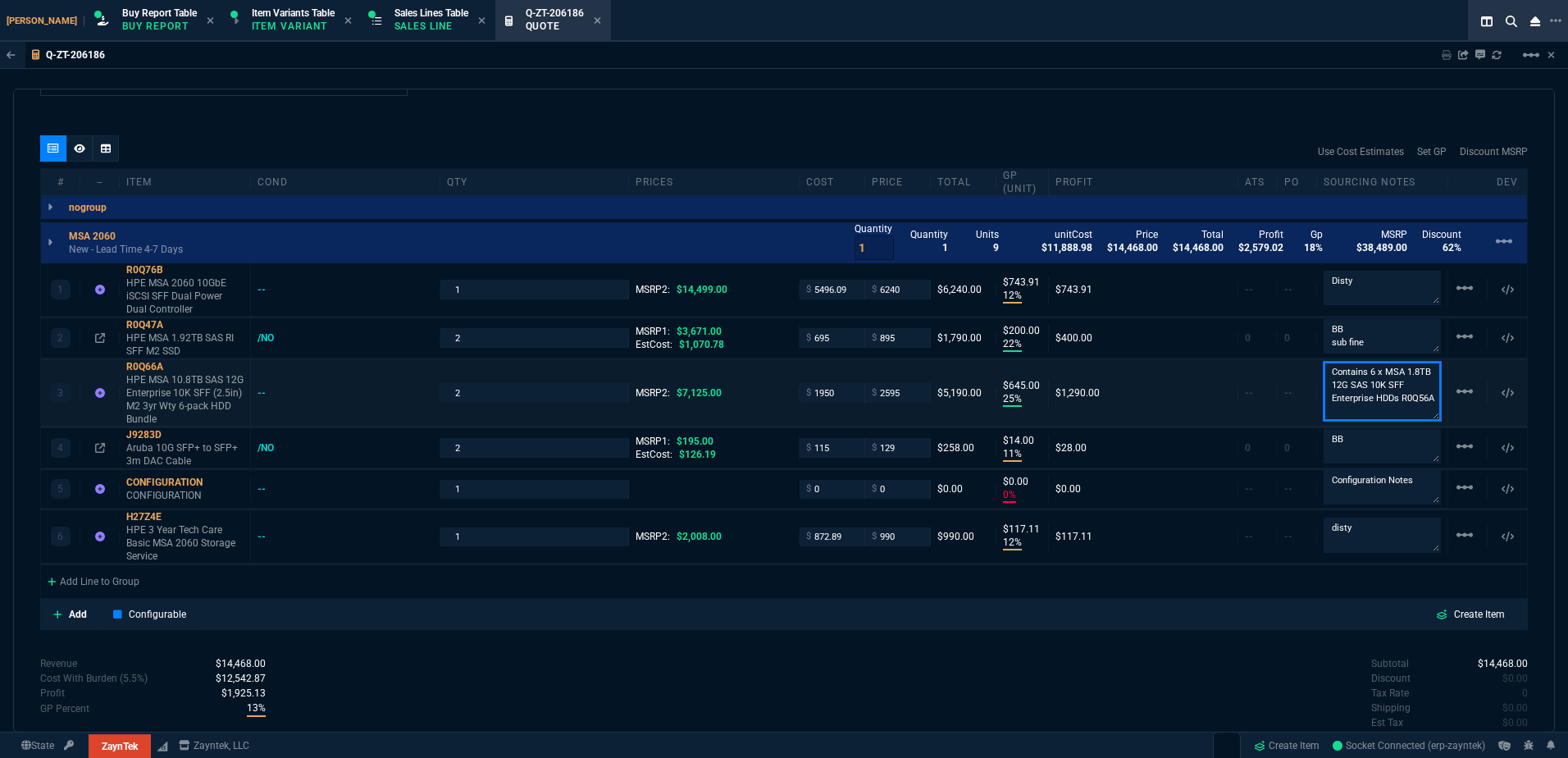
click at [1373, 396] on textarea "Contains 6 x MSA 1.8TB 12G SAS 10K SFF Enterprise HDDs R0Q56A" at bounding box center [1382, 391] width 117 height 59
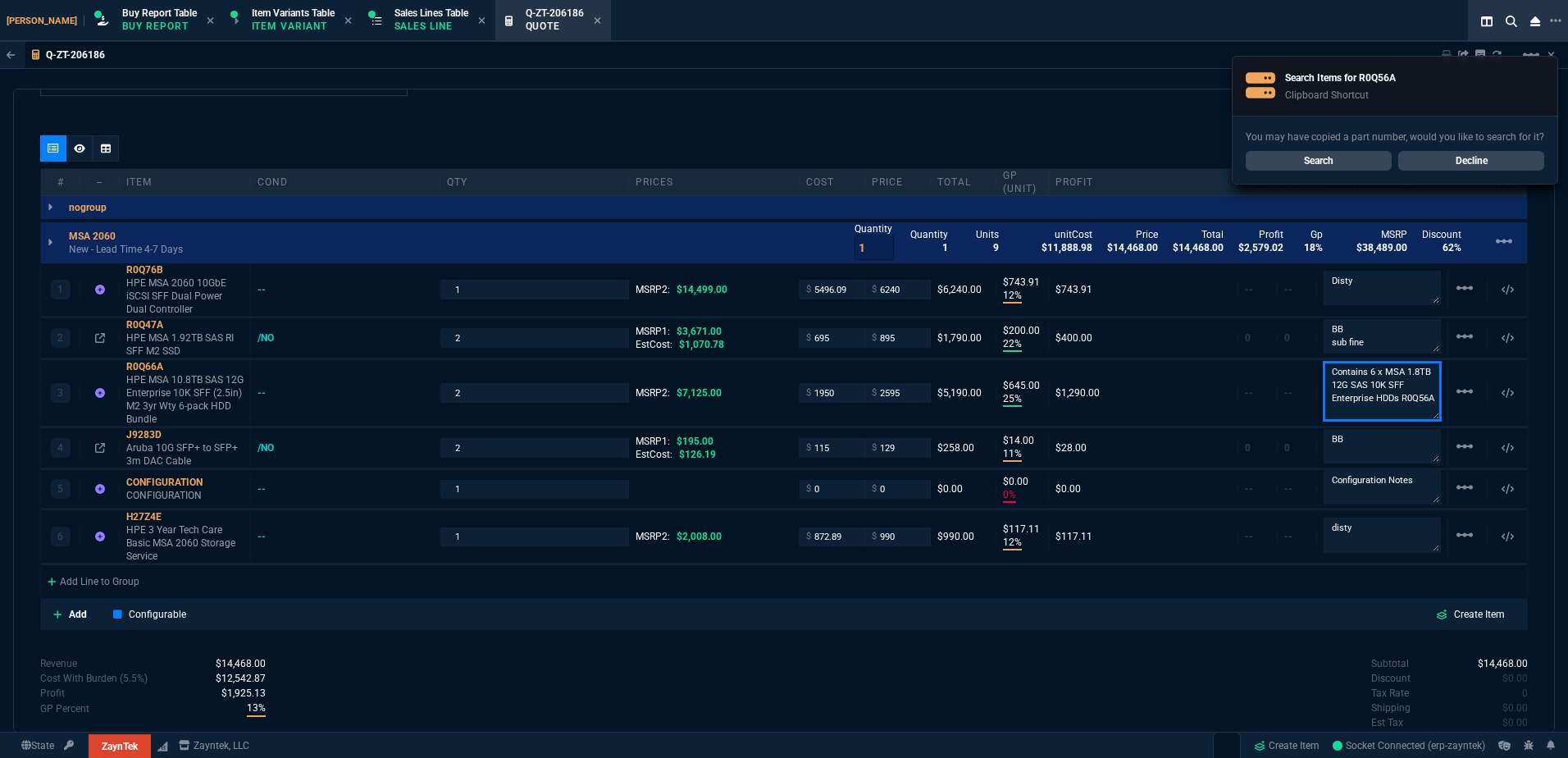
scroll to position [984, 0]
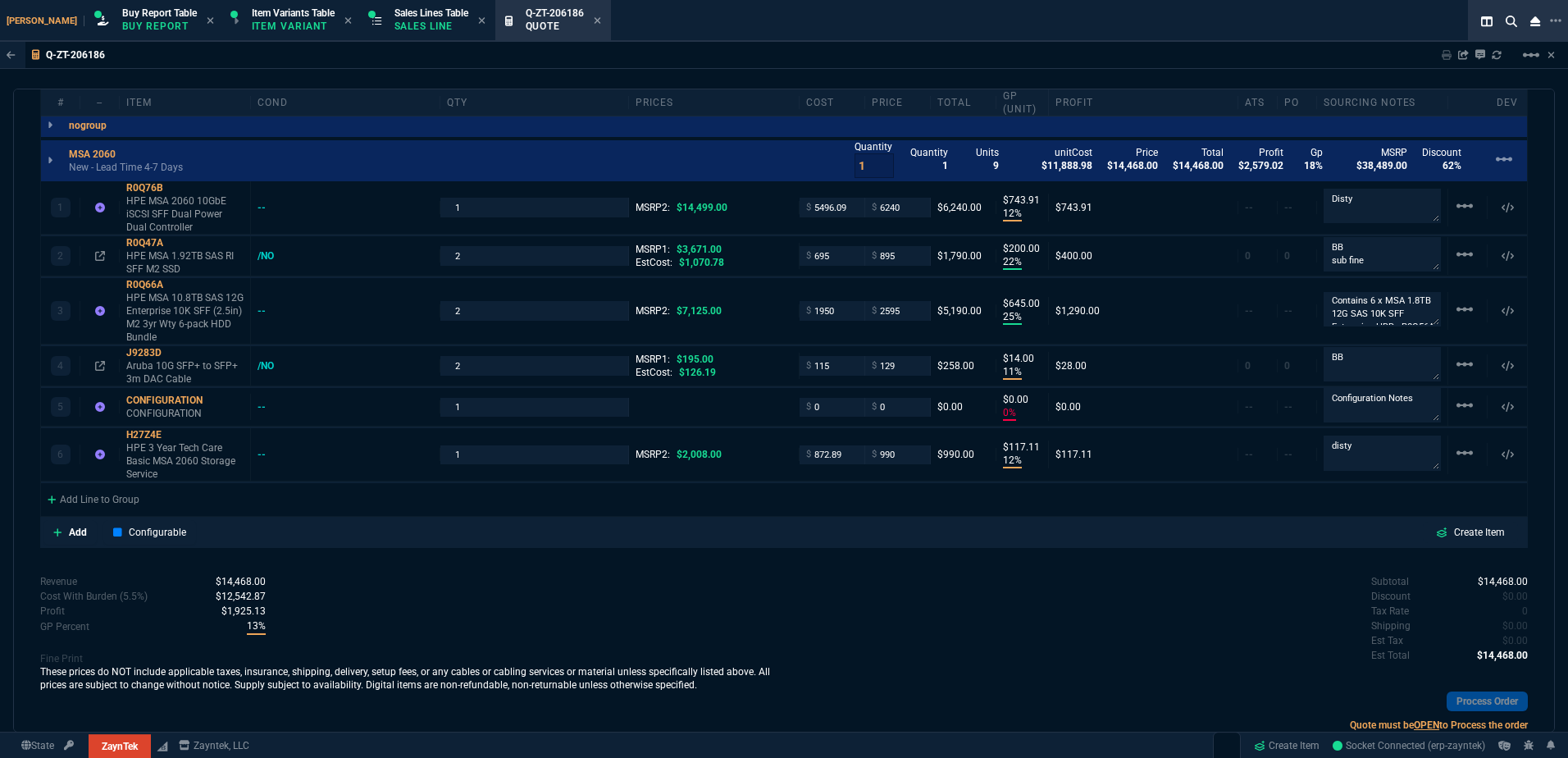
drag, startPoint x: 564, startPoint y: 23, endPoint x: 1099, endPoint y: 131, distance: 545.8
click at [594, 23] on icon at bounding box center [597, 20] width 8 height 9
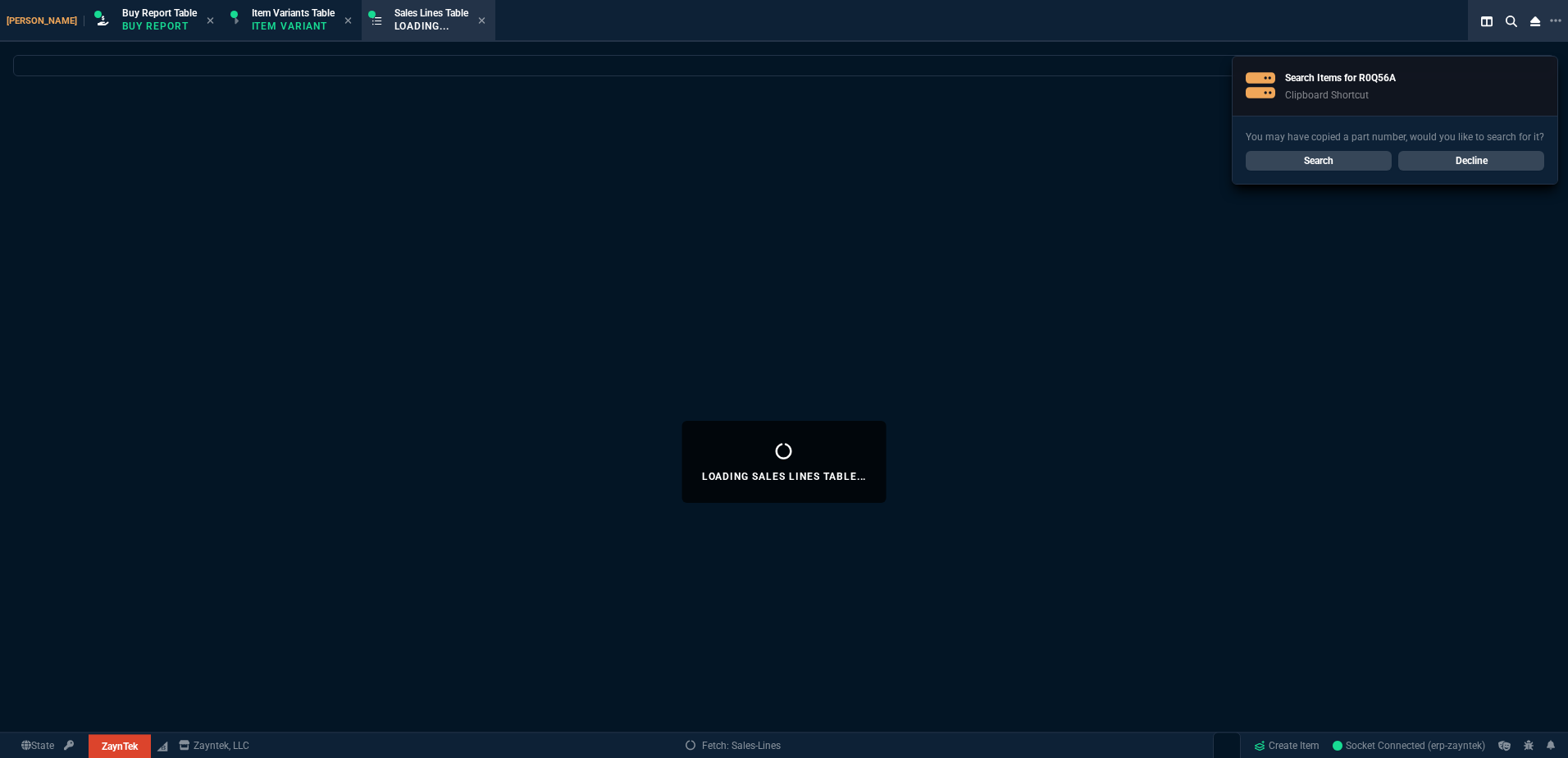
select select
